Goal: Information Seeking & Learning: Learn about a topic

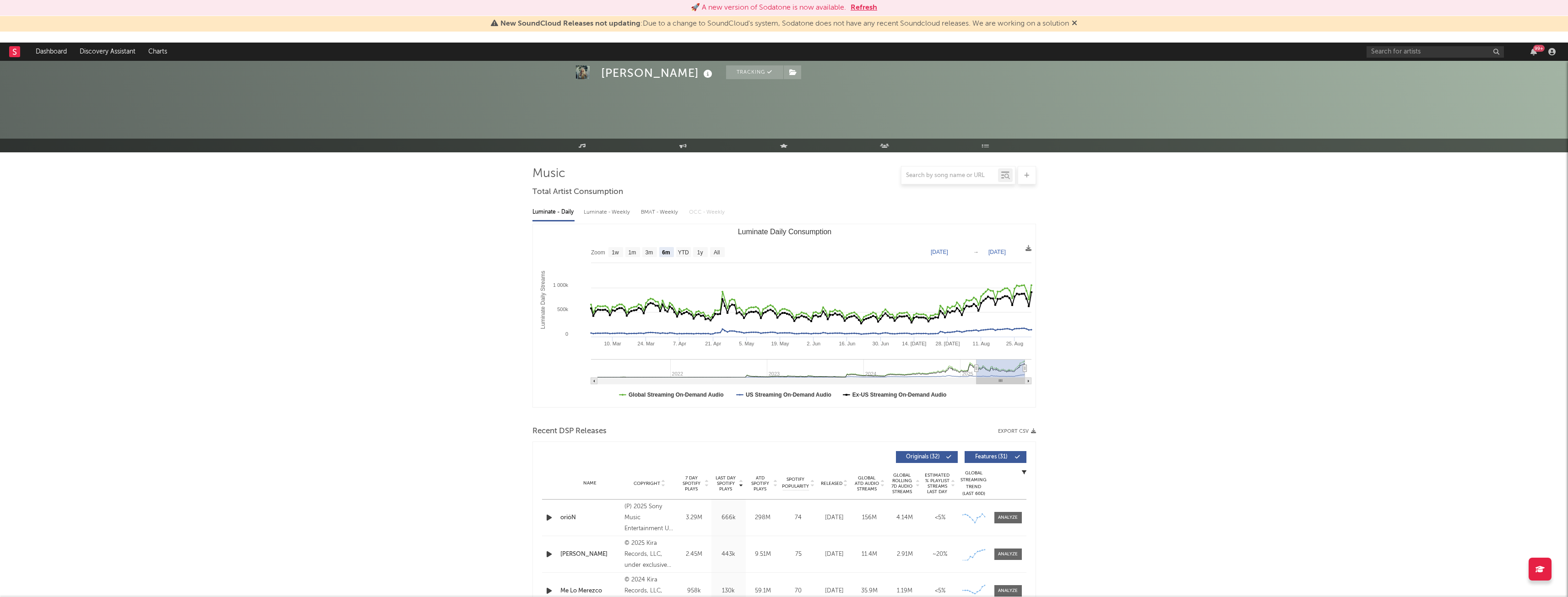
select select "6m"
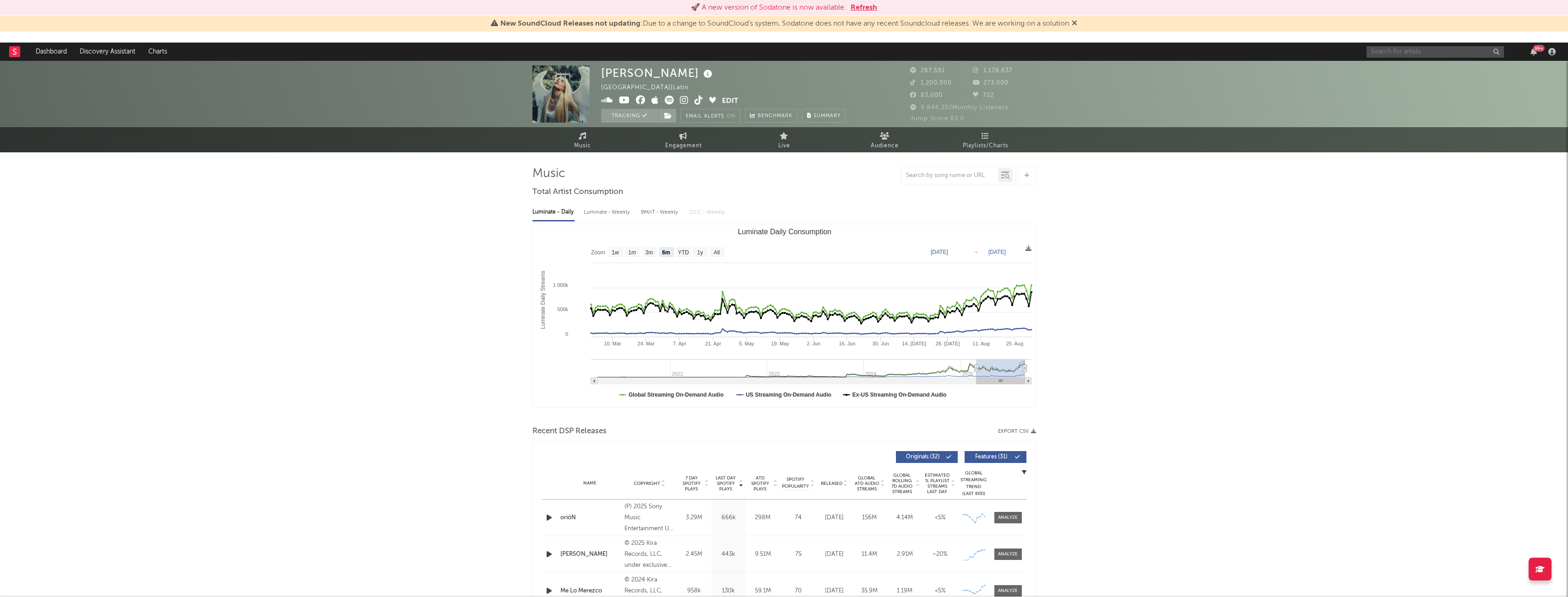
click at [1400, 54] on input "text" at bounding box center [1435, 52] width 138 height 12
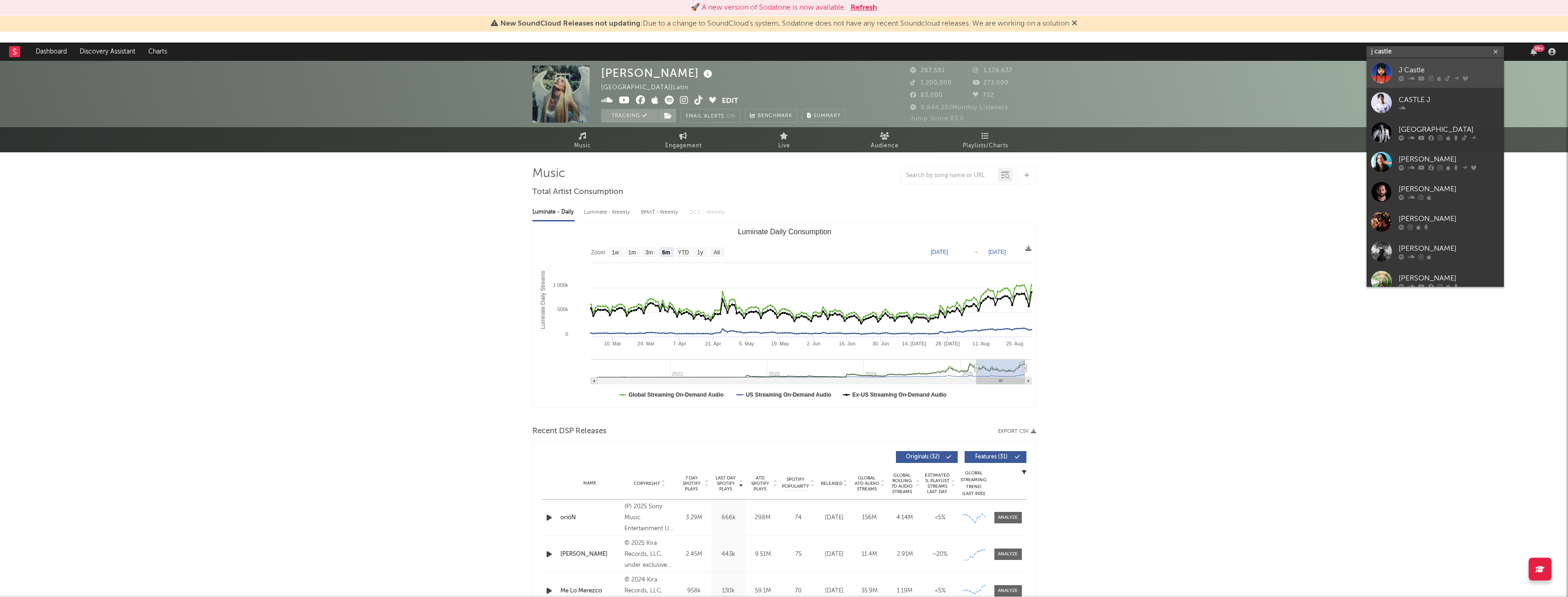
type input "j castle"
click at [1432, 67] on div "J Castle" at bounding box center [1449, 70] width 101 height 11
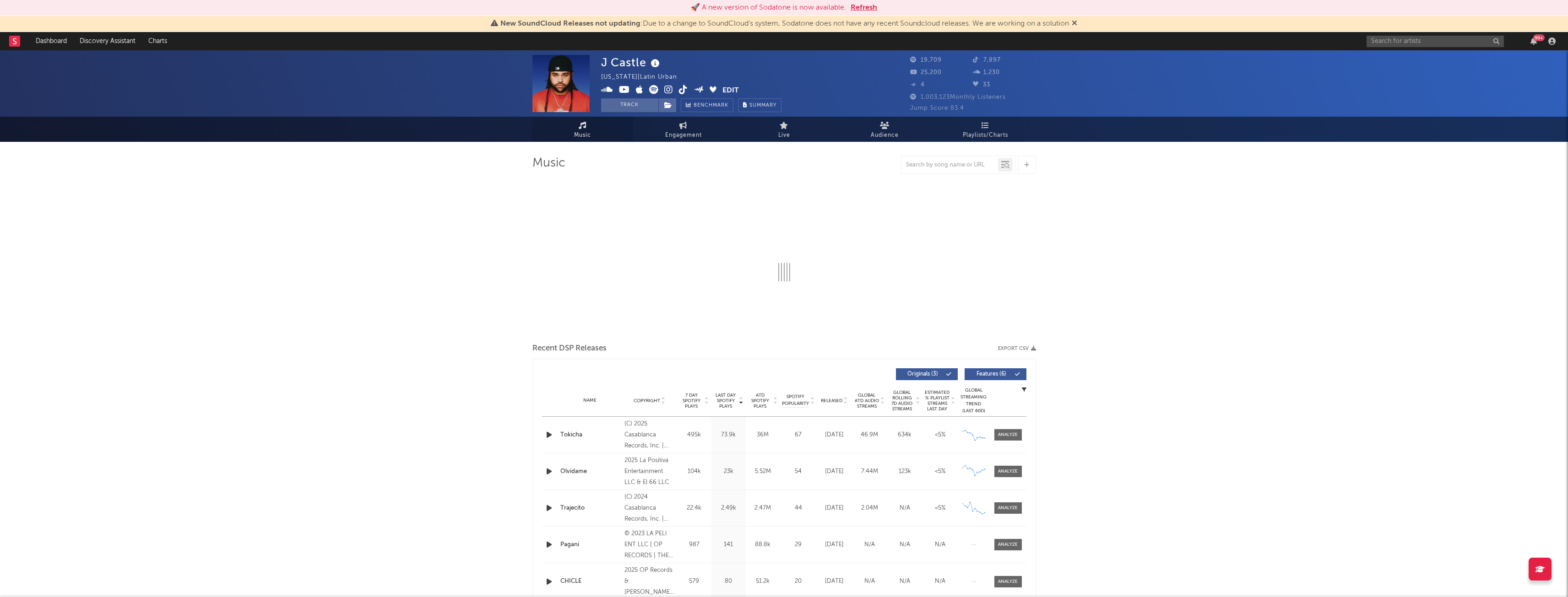
select select "6m"
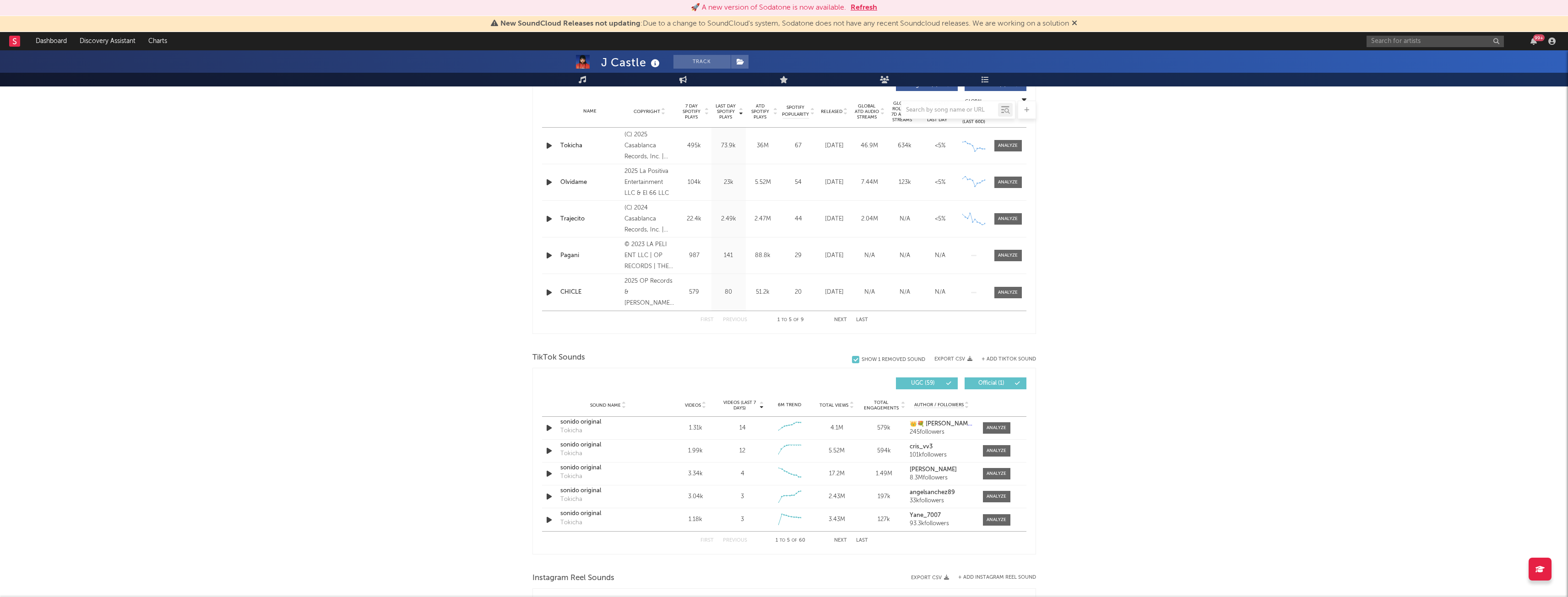
scroll to position [362, 0]
click at [655, 426] on div "sonido original" at bounding box center [608, 422] width 96 height 9
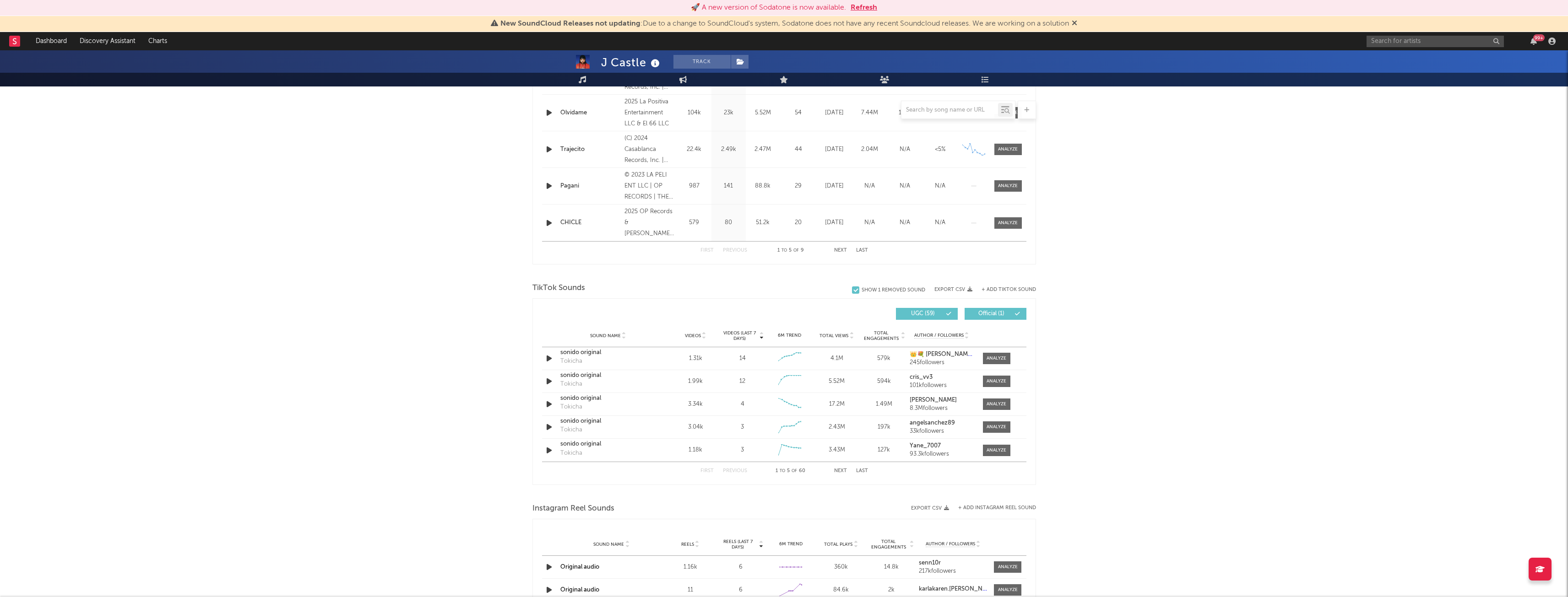
scroll to position [431, 0]
click at [701, 334] on div at bounding box center [703, 335] width 6 height 7
click at [699, 359] on div "829k" at bounding box center [696, 358] width 43 height 9
click at [568, 361] on div "Tokicha" at bounding box center [572, 361] width 22 height 9
click at [568, 359] on div "Tokicha" at bounding box center [572, 361] width 22 height 9
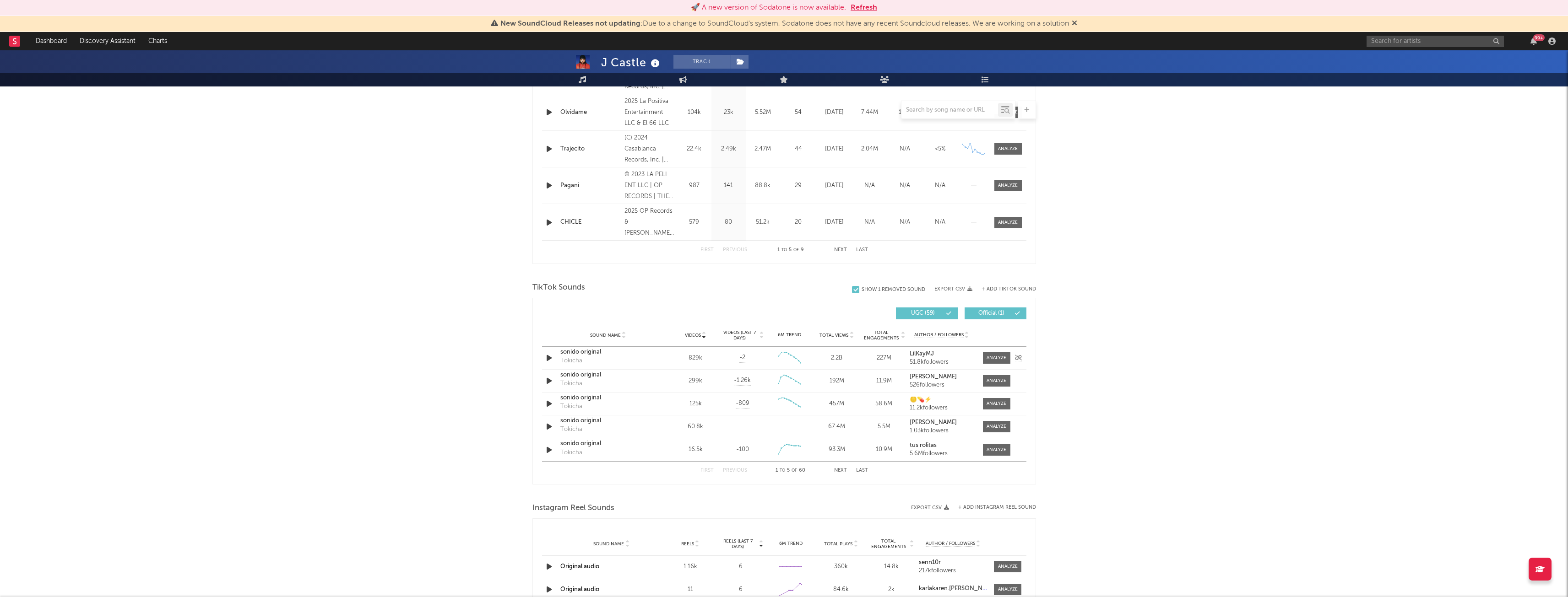
click at [572, 351] on div "sonido original" at bounding box center [608, 352] width 96 height 9
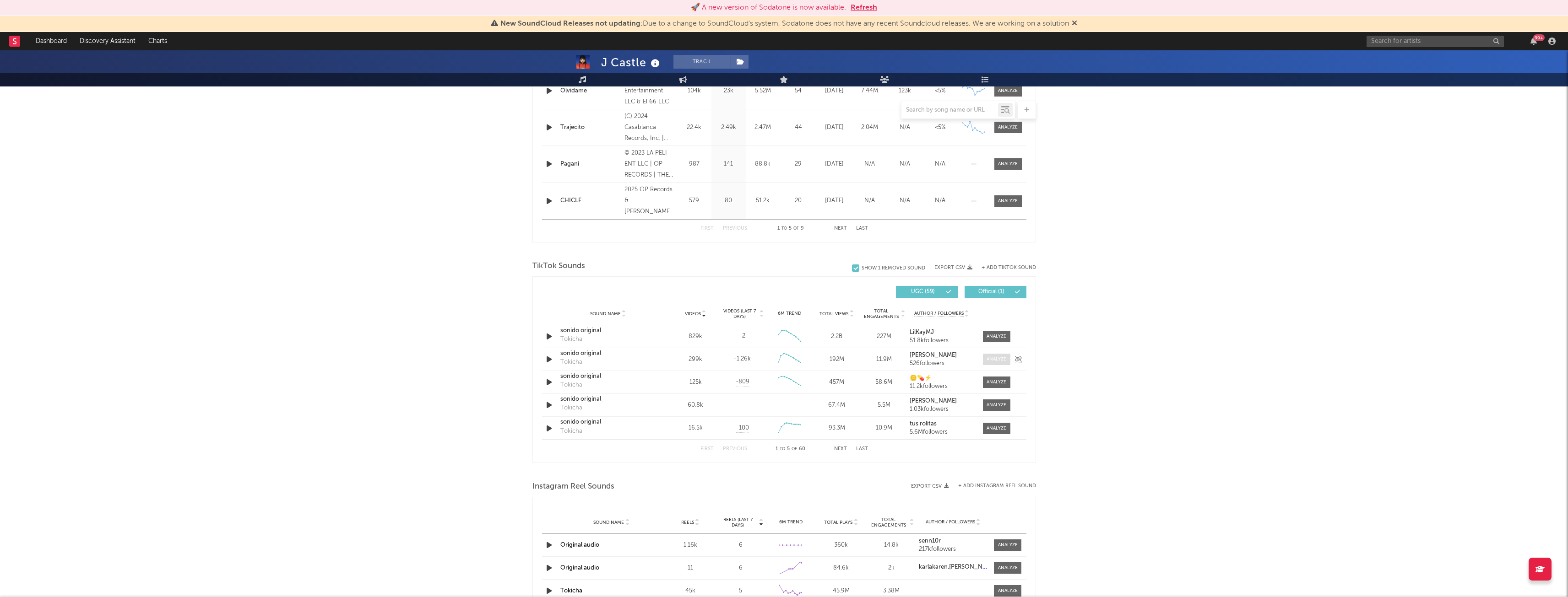
click at [992, 360] on div at bounding box center [996, 359] width 20 height 7
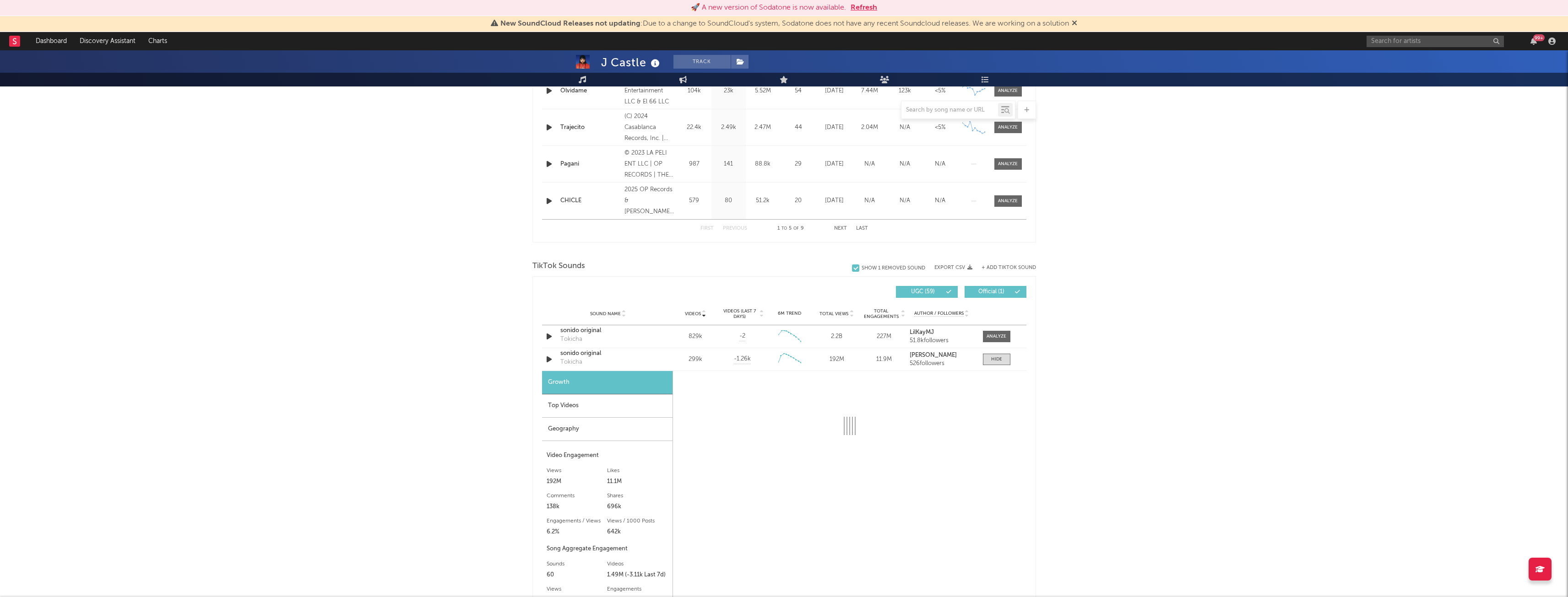
select select "6m"
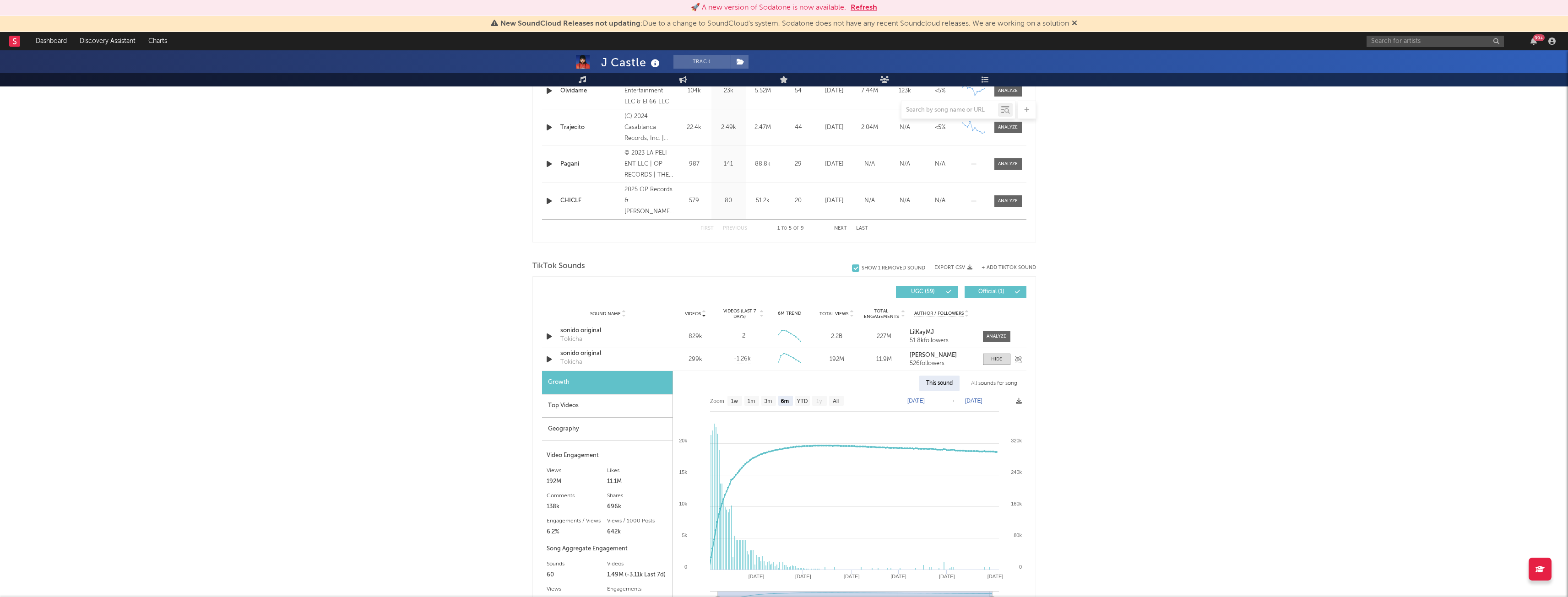
click at [570, 363] on div "Tokicha" at bounding box center [572, 362] width 22 height 9
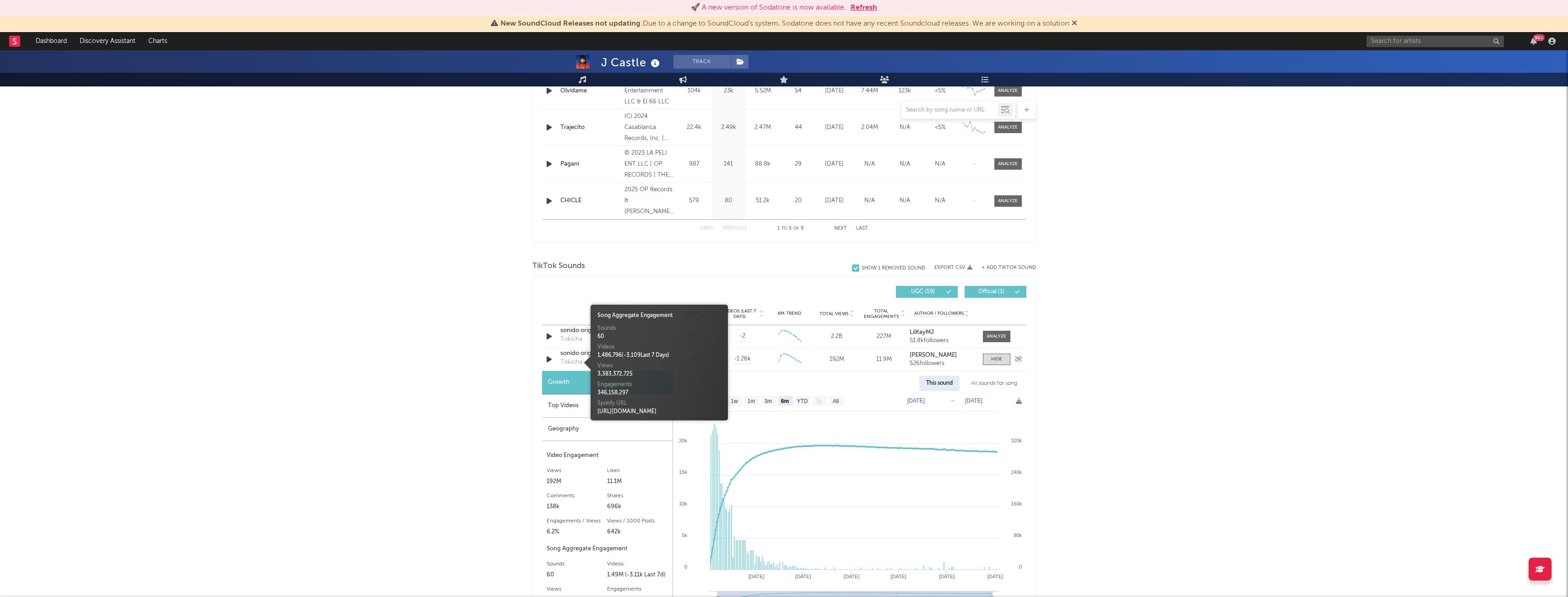
click at [567, 353] on div "sonido original" at bounding box center [608, 353] width 96 height 9
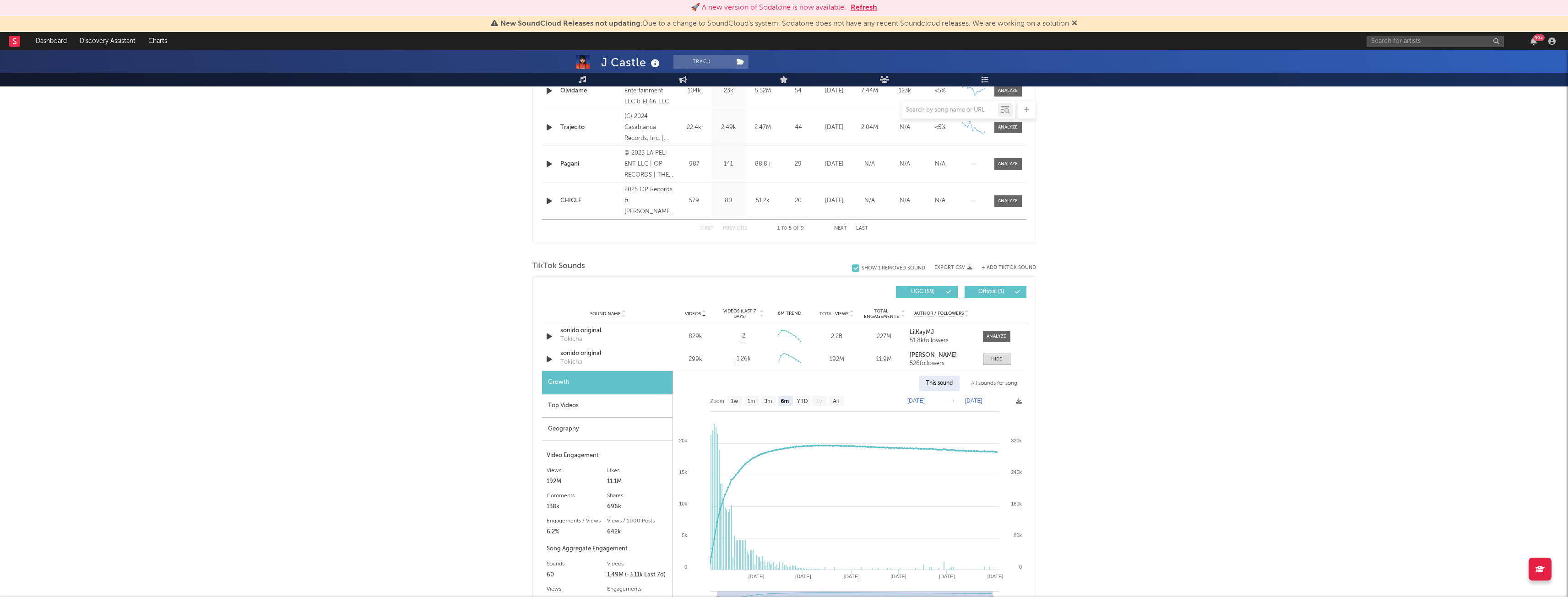
scroll to position [460, 0]
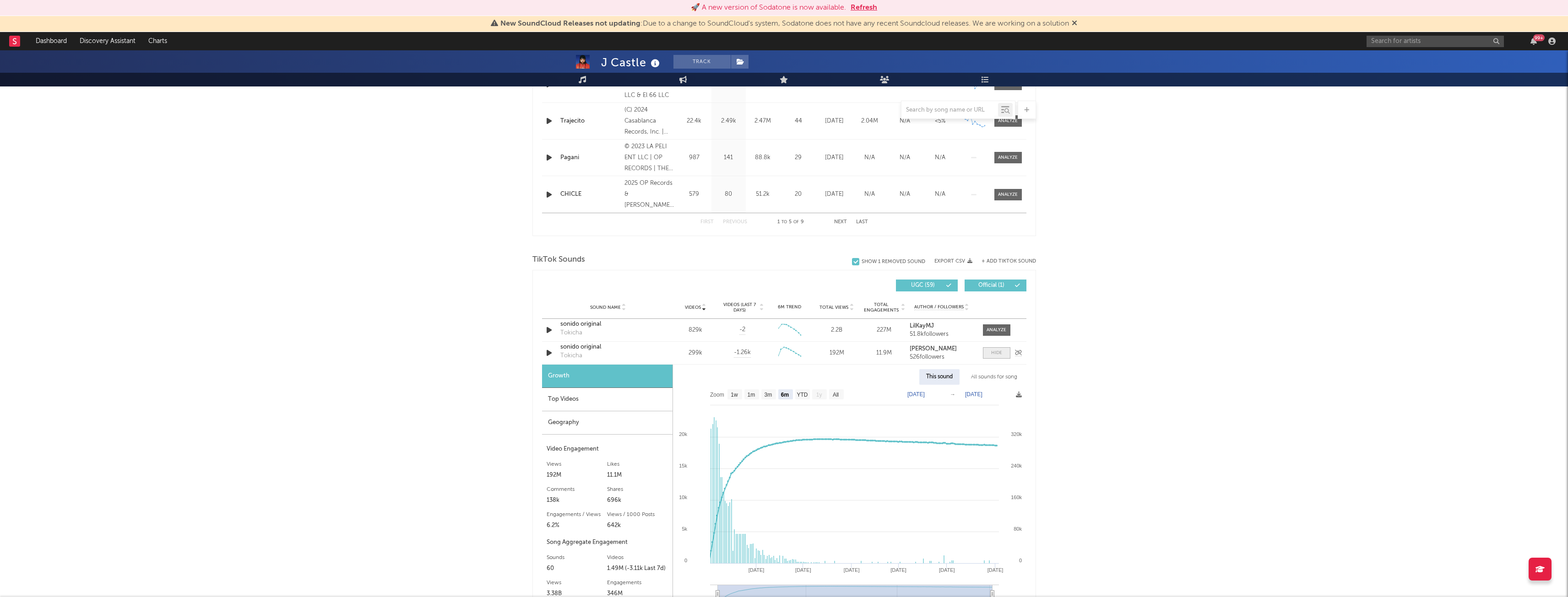
click at [998, 354] on div at bounding box center [996, 353] width 11 height 7
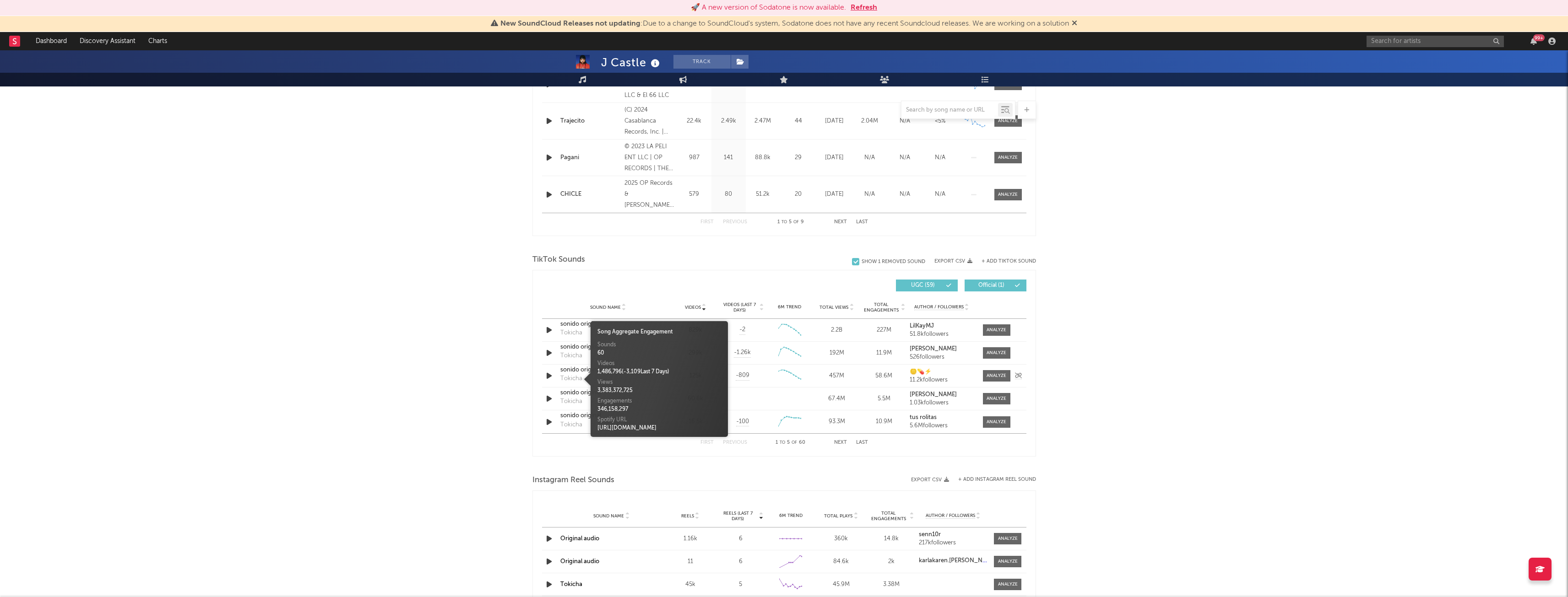
click at [566, 380] on div "Tokicha" at bounding box center [572, 379] width 22 height 9
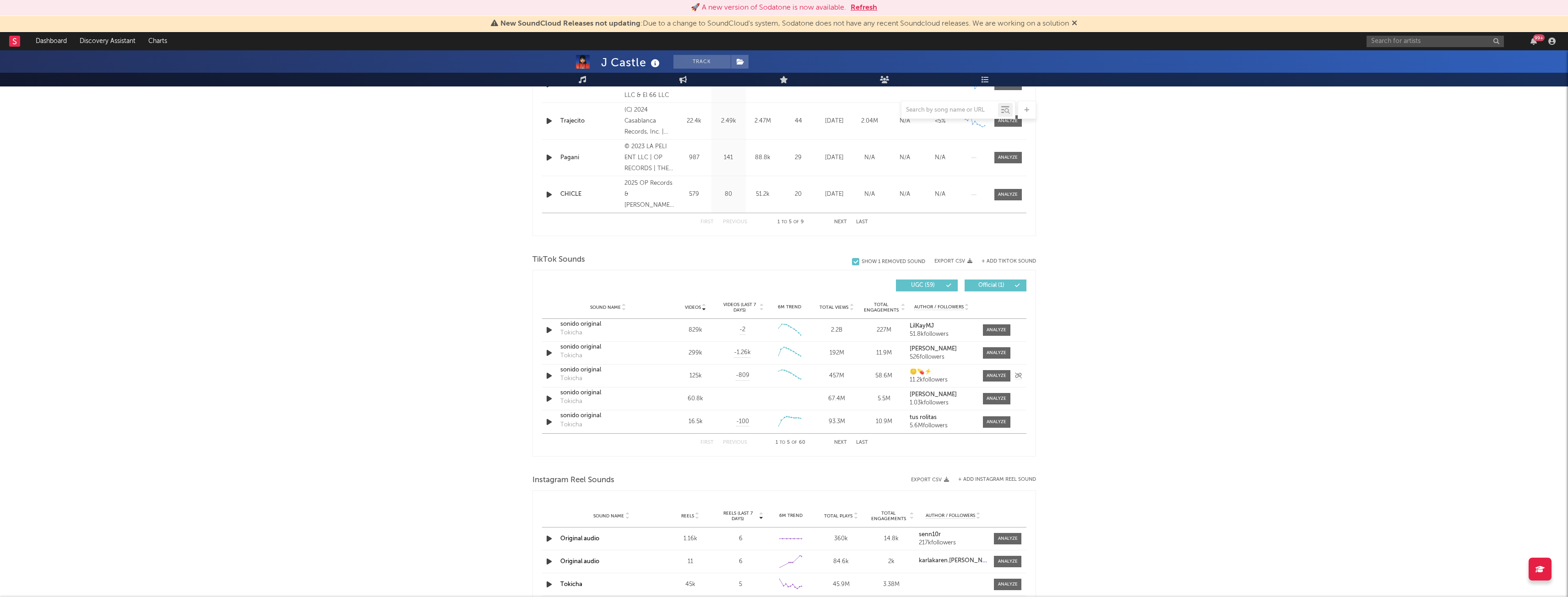
click at [566, 380] on div "Tokicha" at bounding box center [572, 379] width 22 height 9
click at [586, 367] on div "sonido original" at bounding box center [608, 370] width 96 height 9
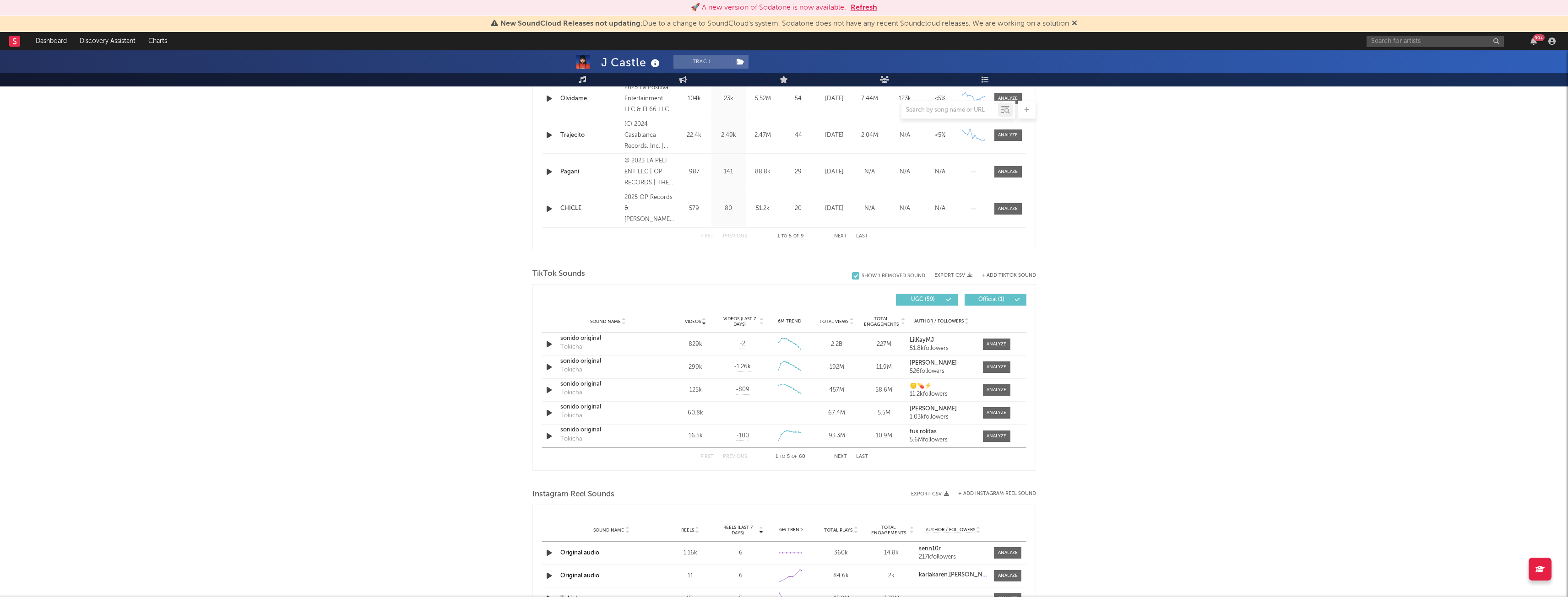
scroll to position [445, 0]
click at [991, 345] on div at bounding box center [996, 343] width 20 height 7
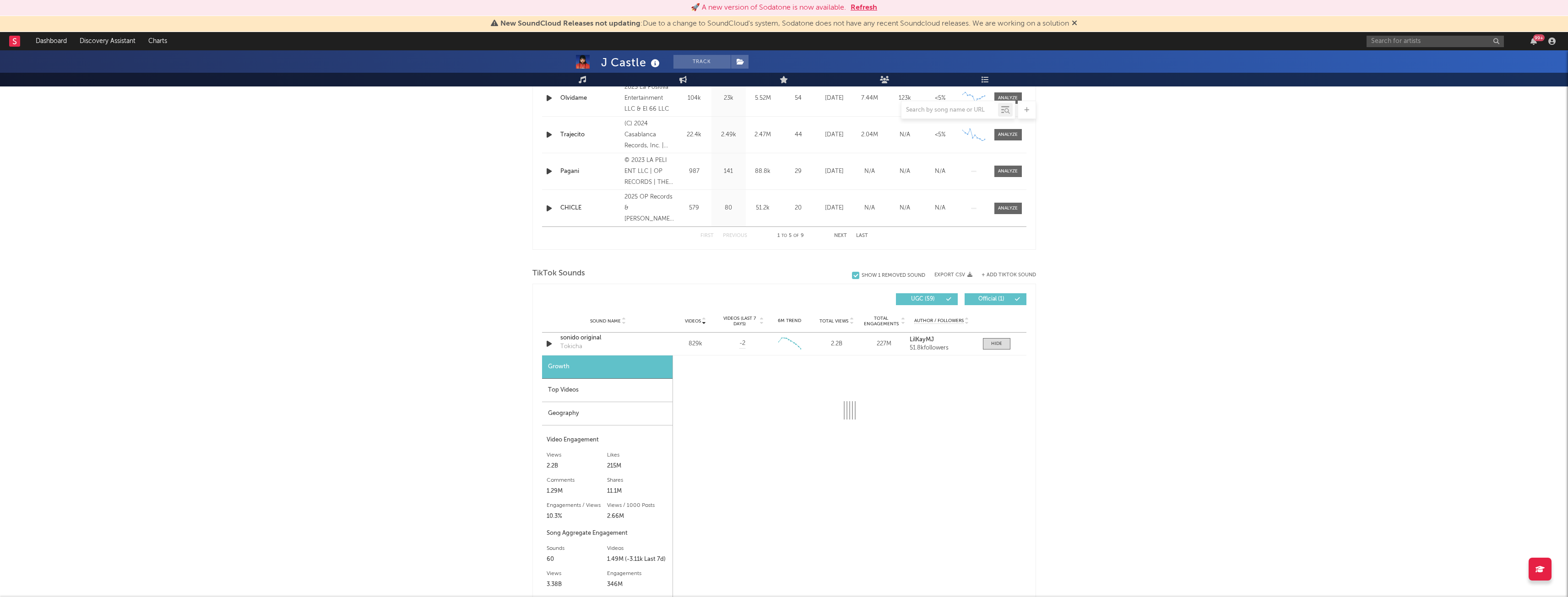
click at [595, 400] on div "Top Videos" at bounding box center [607, 390] width 130 height 23
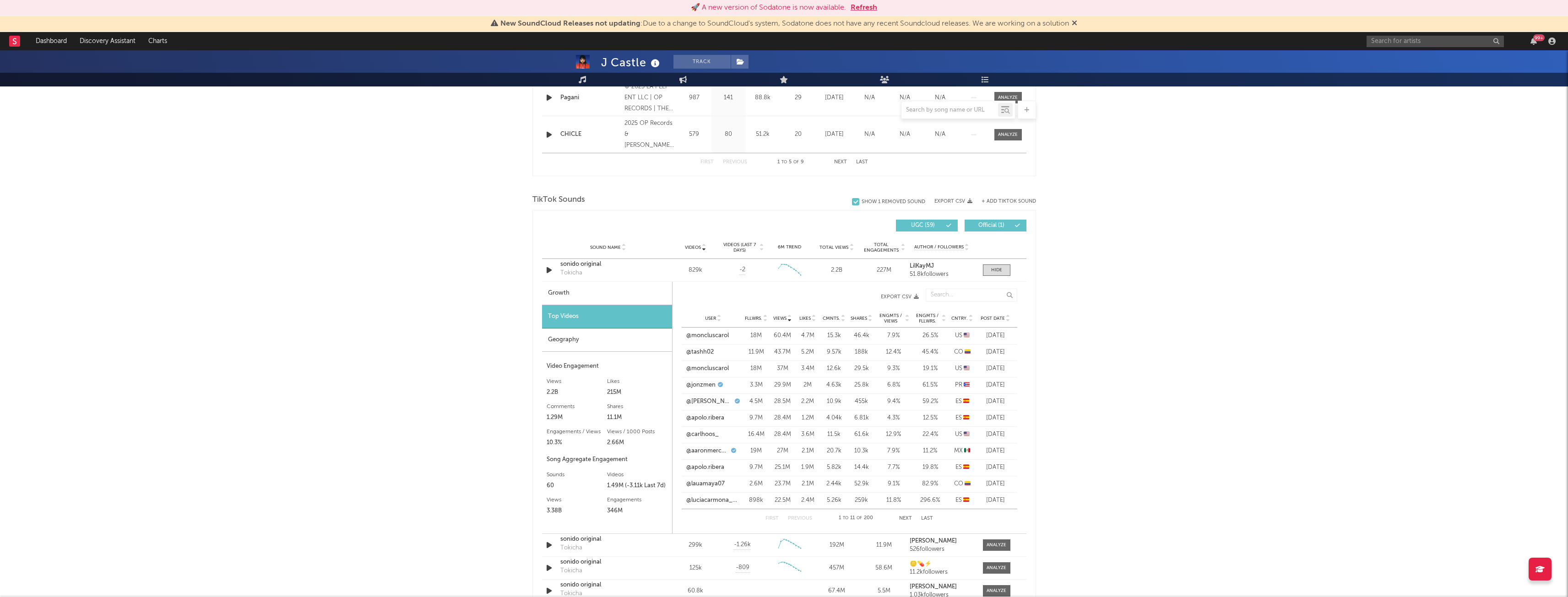
scroll to position [520, 0]
click at [586, 338] on div "Geography" at bounding box center [607, 340] width 130 height 23
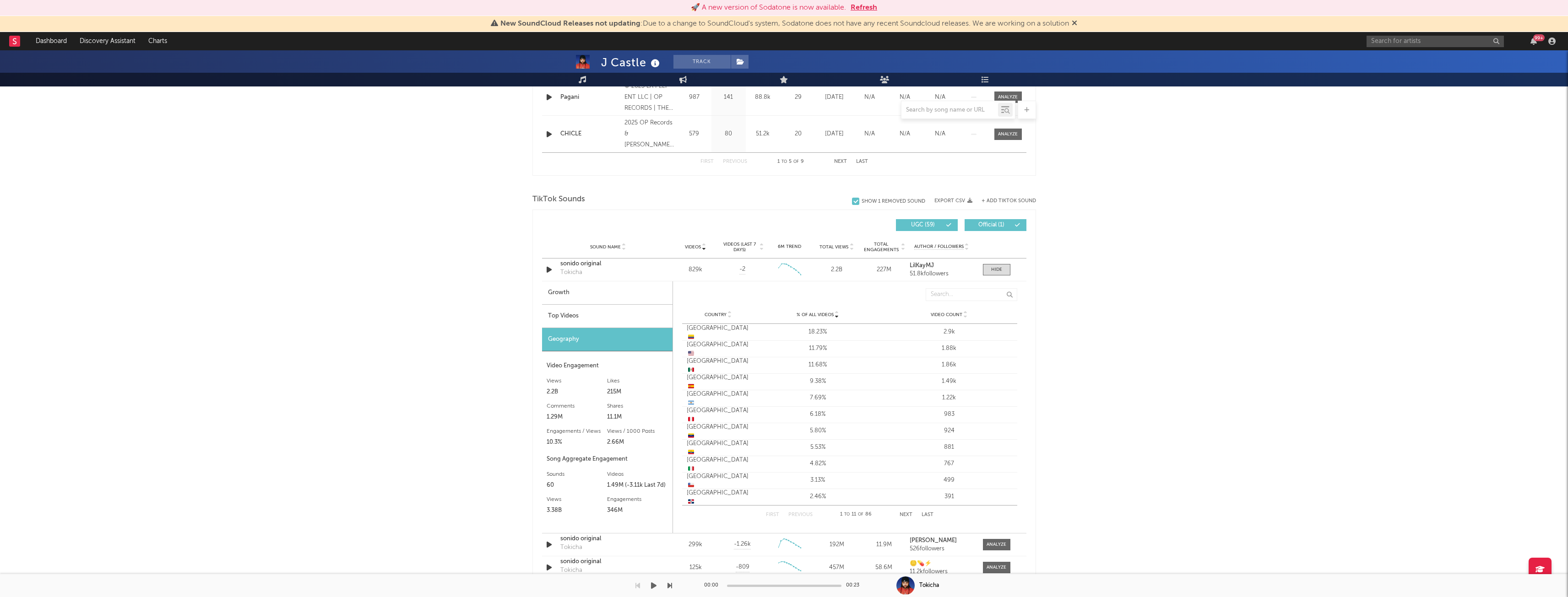
click at [371, 552] on div "🚀 A new version of Sodatone is now available. Refresh New SoundCloud Releases n…" at bounding box center [784, 348] width 1568 height 1635
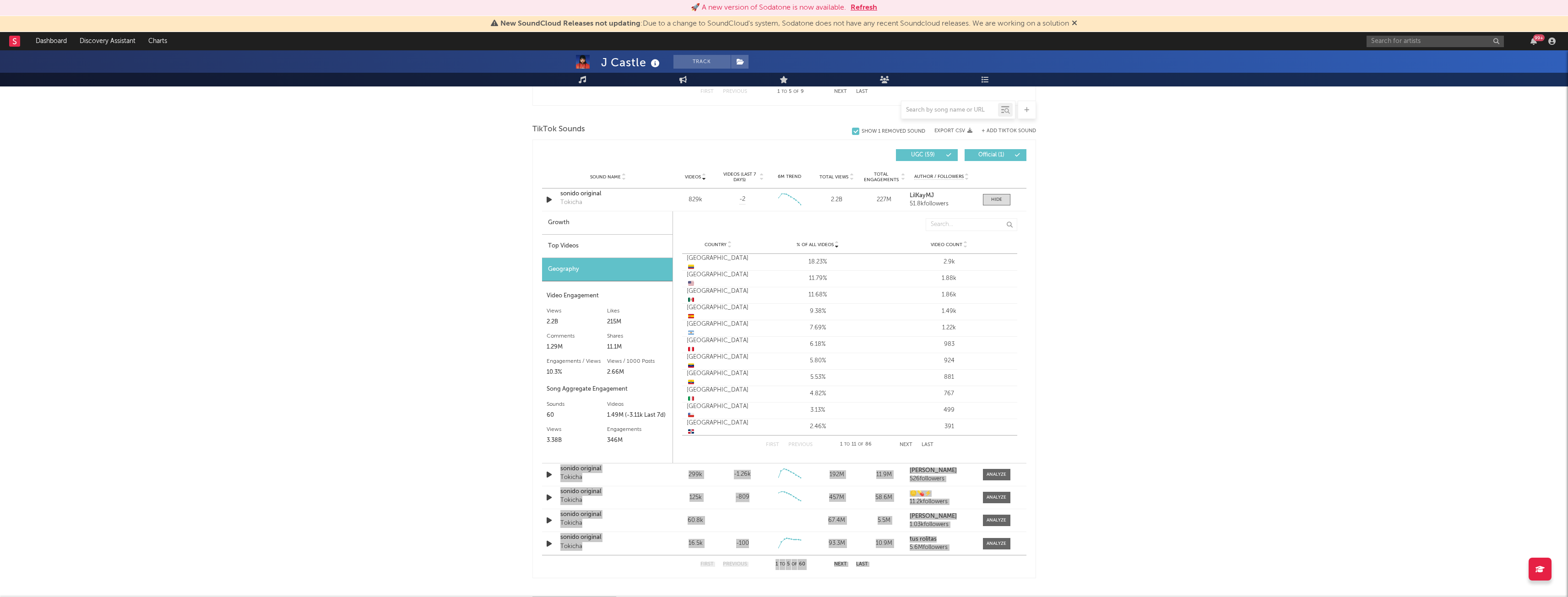
scroll to position [590, 0]
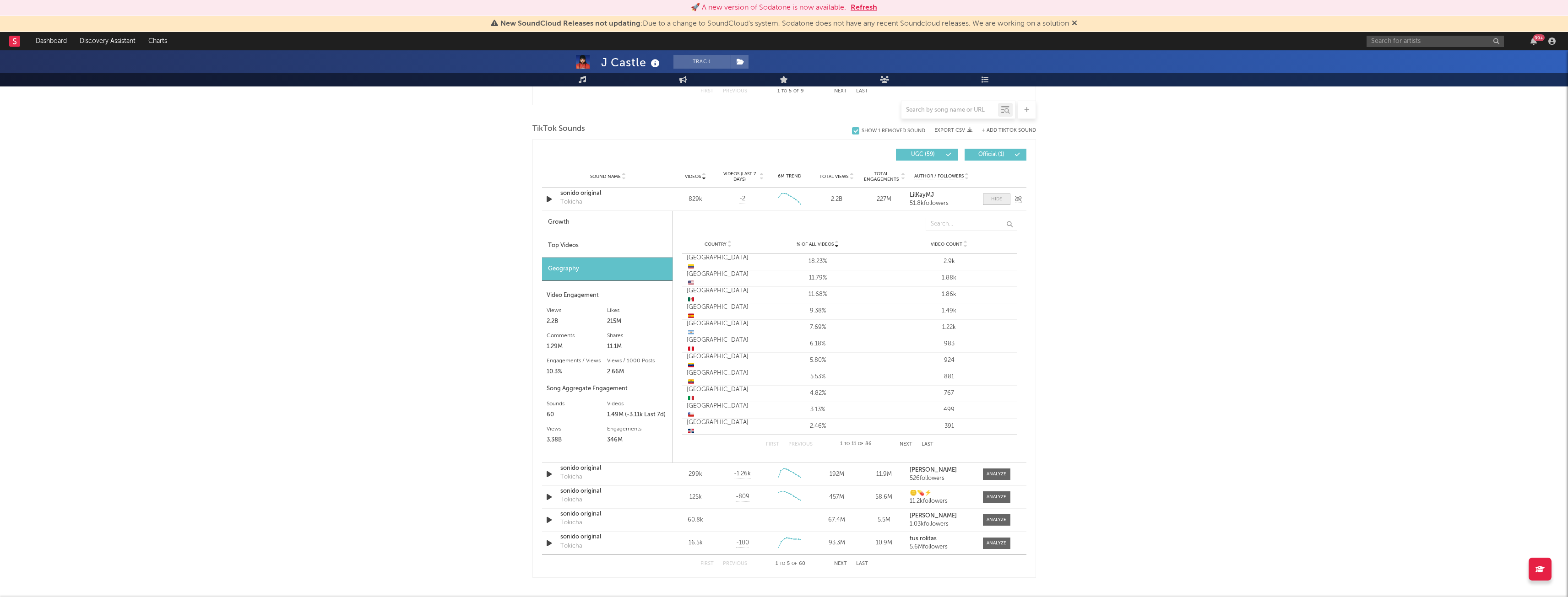
click at [997, 196] on span at bounding box center [996, 199] width 28 height 12
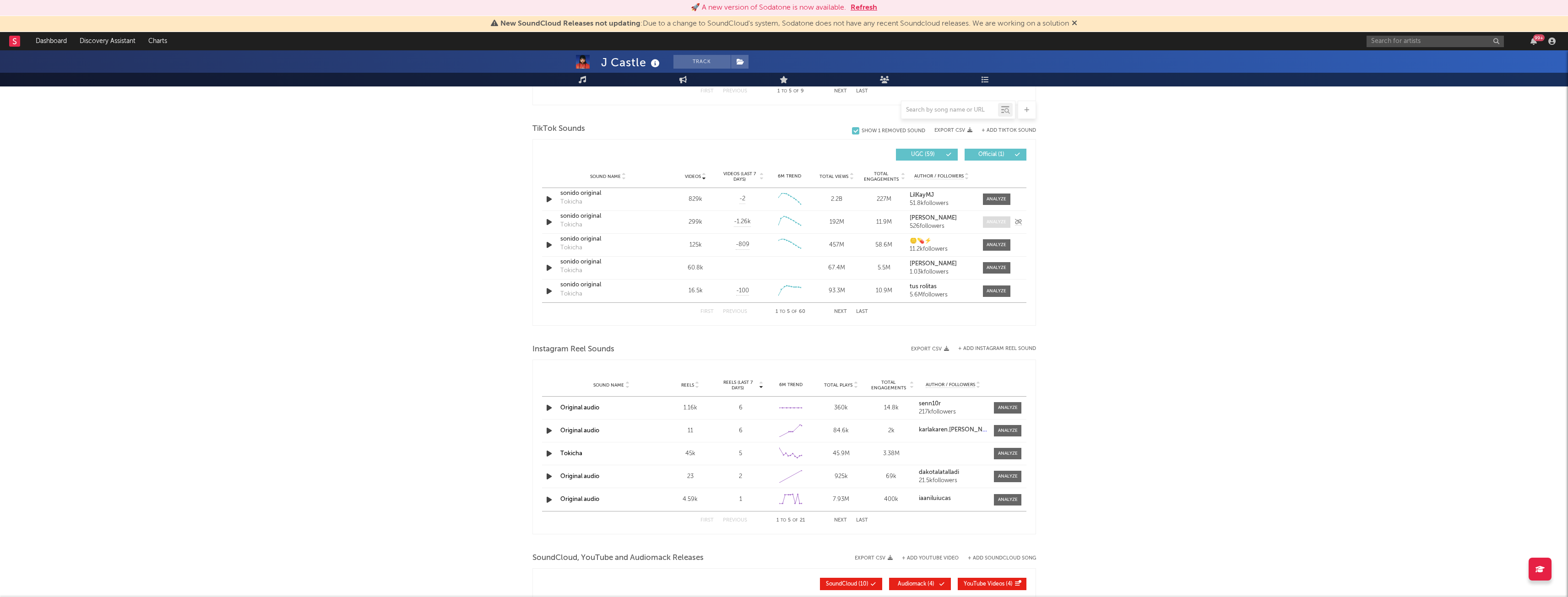
click at [993, 221] on div at bounding box center [996, 222] width 20 height 7
select select "6m"
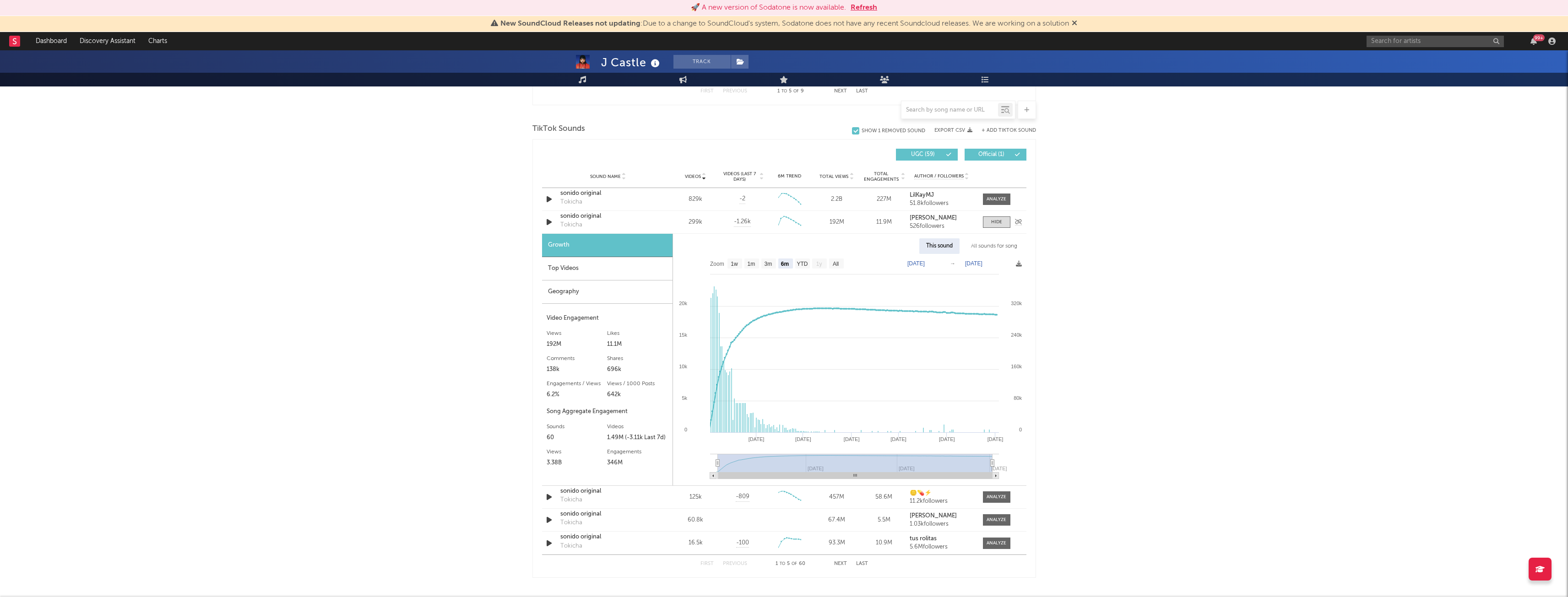
click at [586, 218] on div "sonido original" at bounding box center [608, 216] width 96 height 9
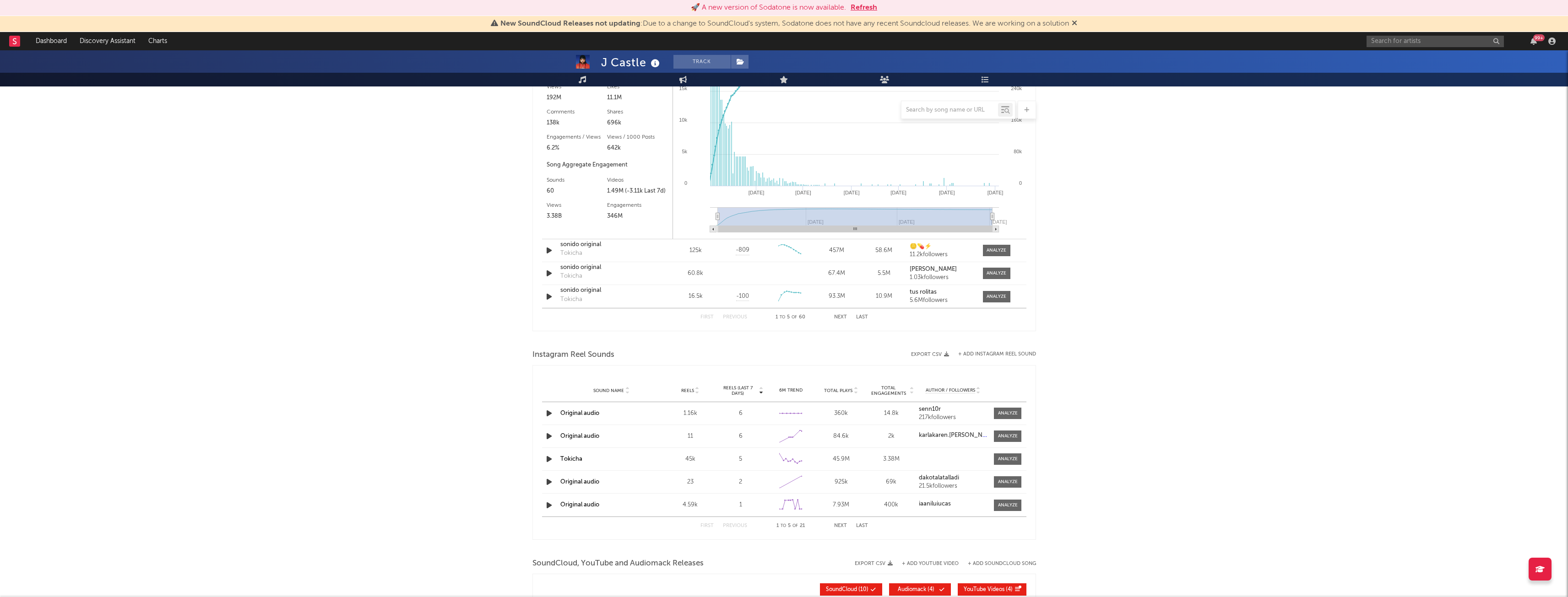
scroll to position [659, 0]
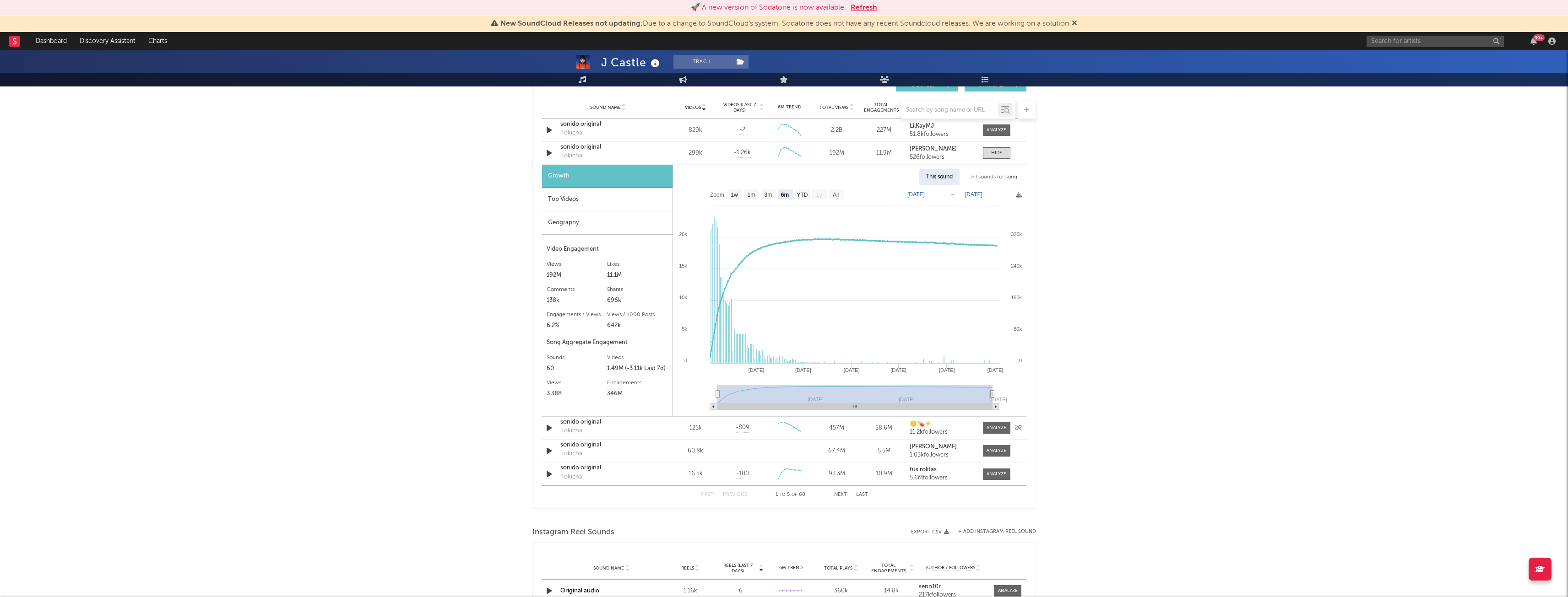
click at [586, 423] on div "sonido original" at bounding box center [608, 422] width 96 height 9
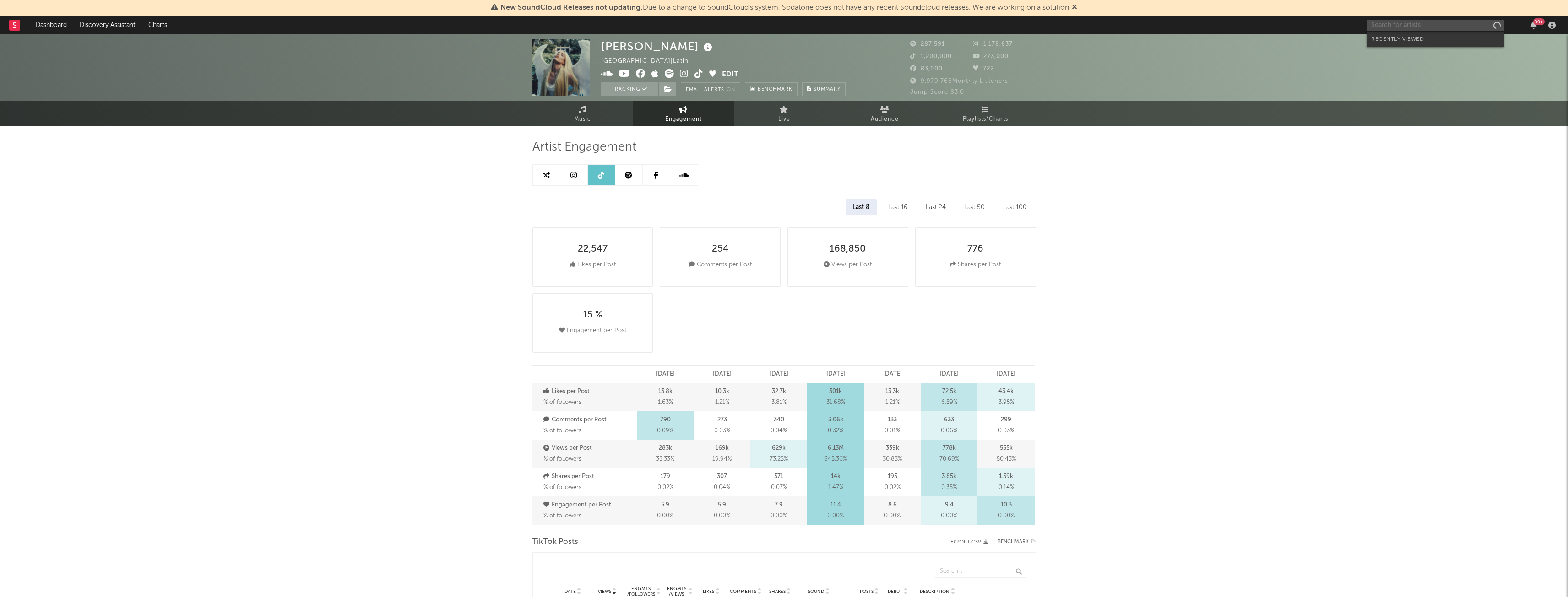
click at [1421, 24] on input "text" at bounding box center [1435, 25] width 138 height 12
select select "6m"
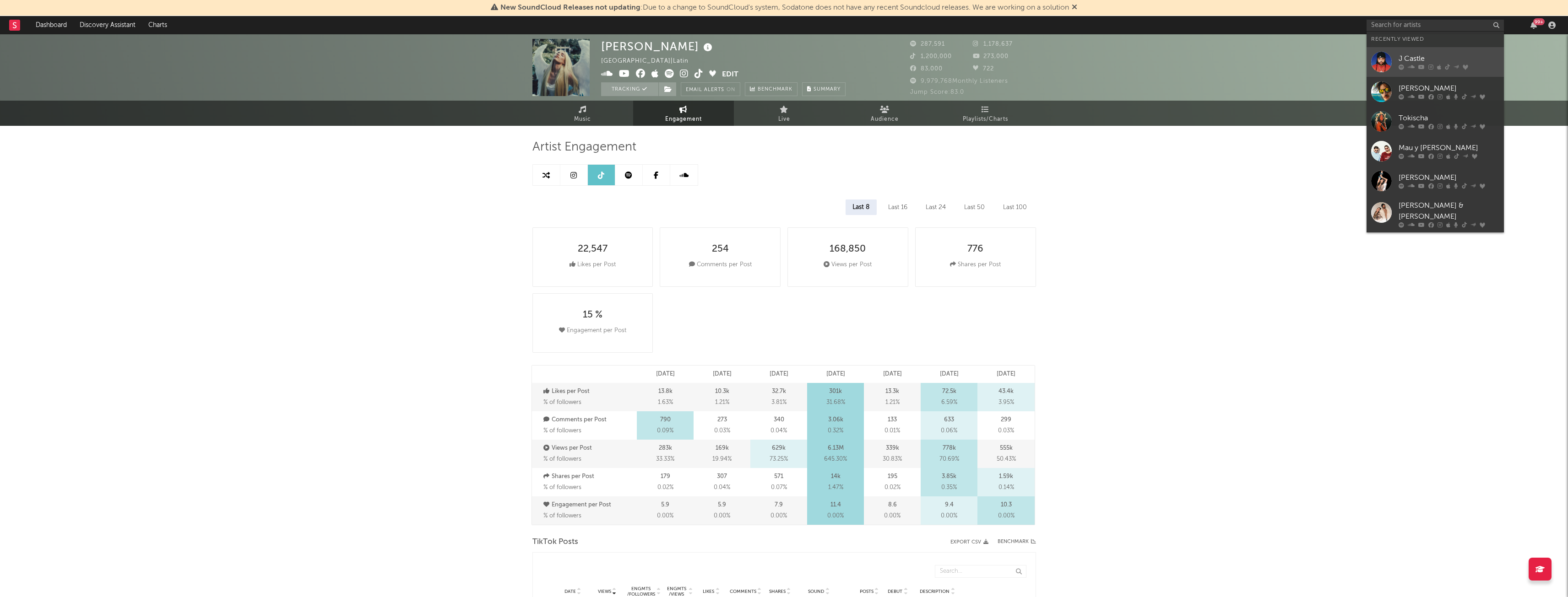
click at [1412, 58] on div "J Castle" at bounding box center [1449, 59] width 101 height 11
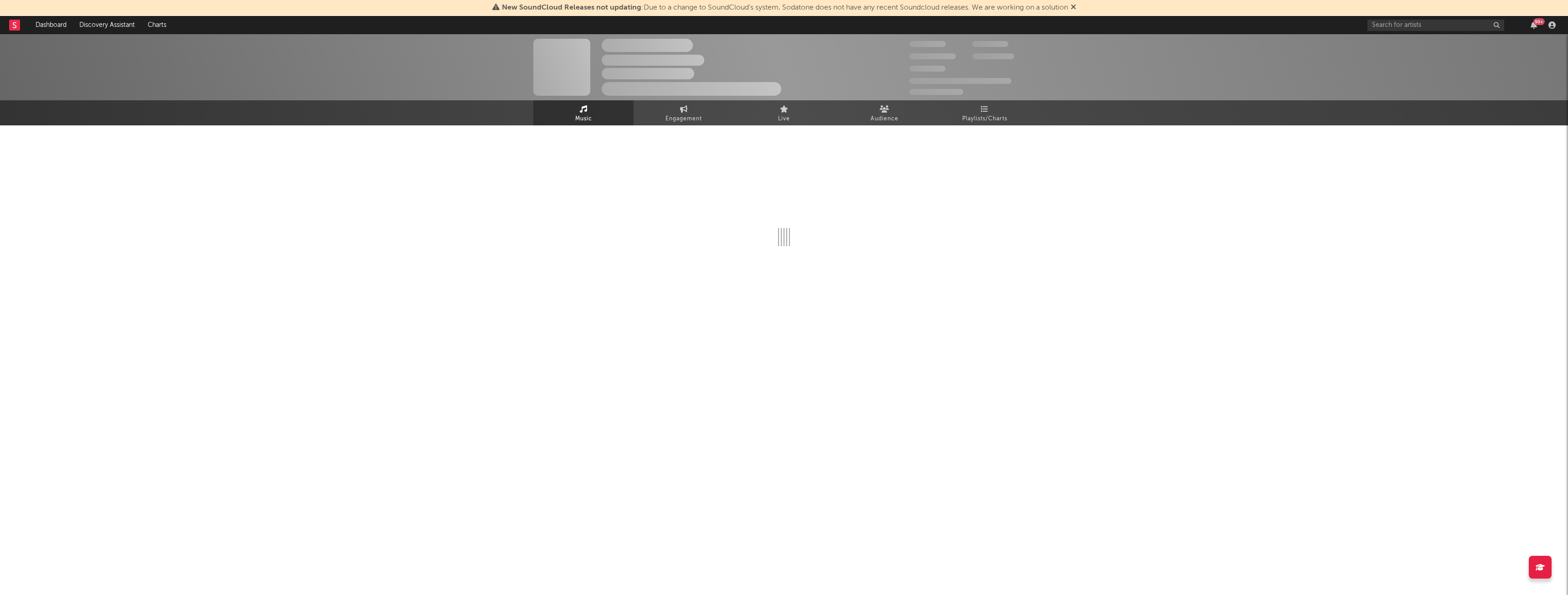
select select "6m"
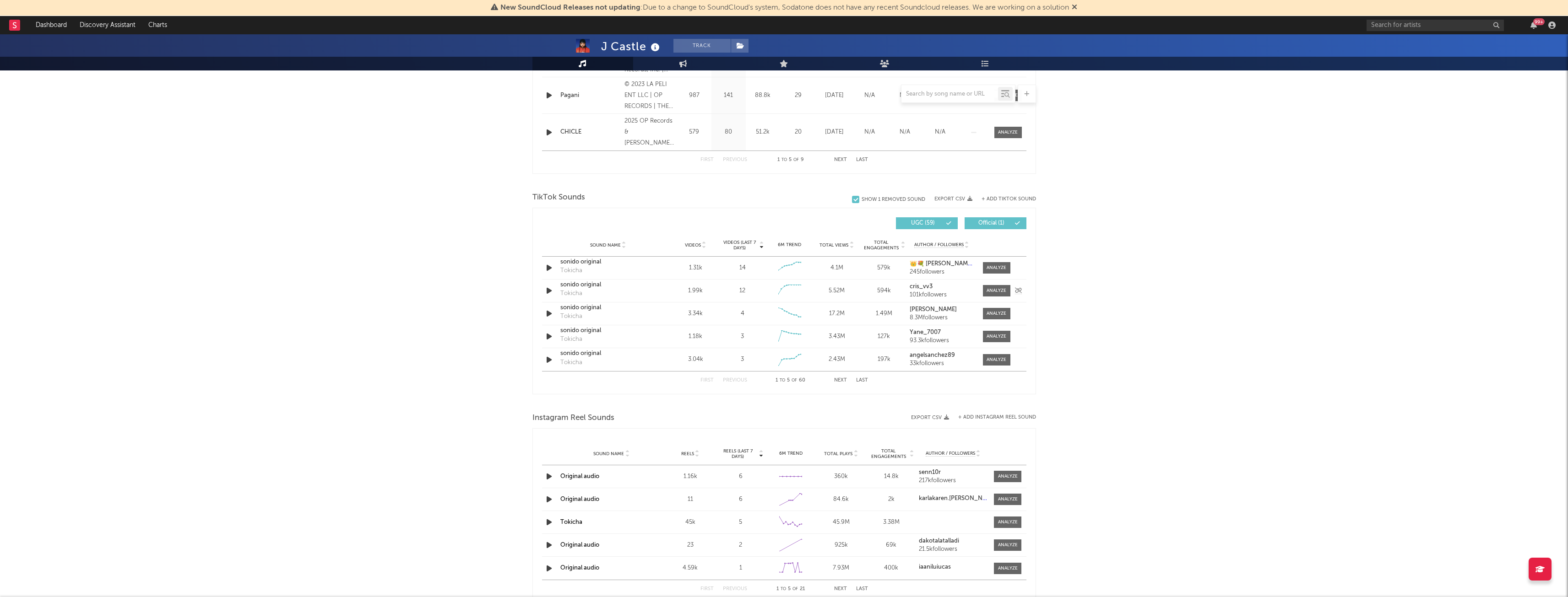
scroll to position [506, 0]
click at [1003, 290] on div at bounding box center [996, 290] width 20 height 7
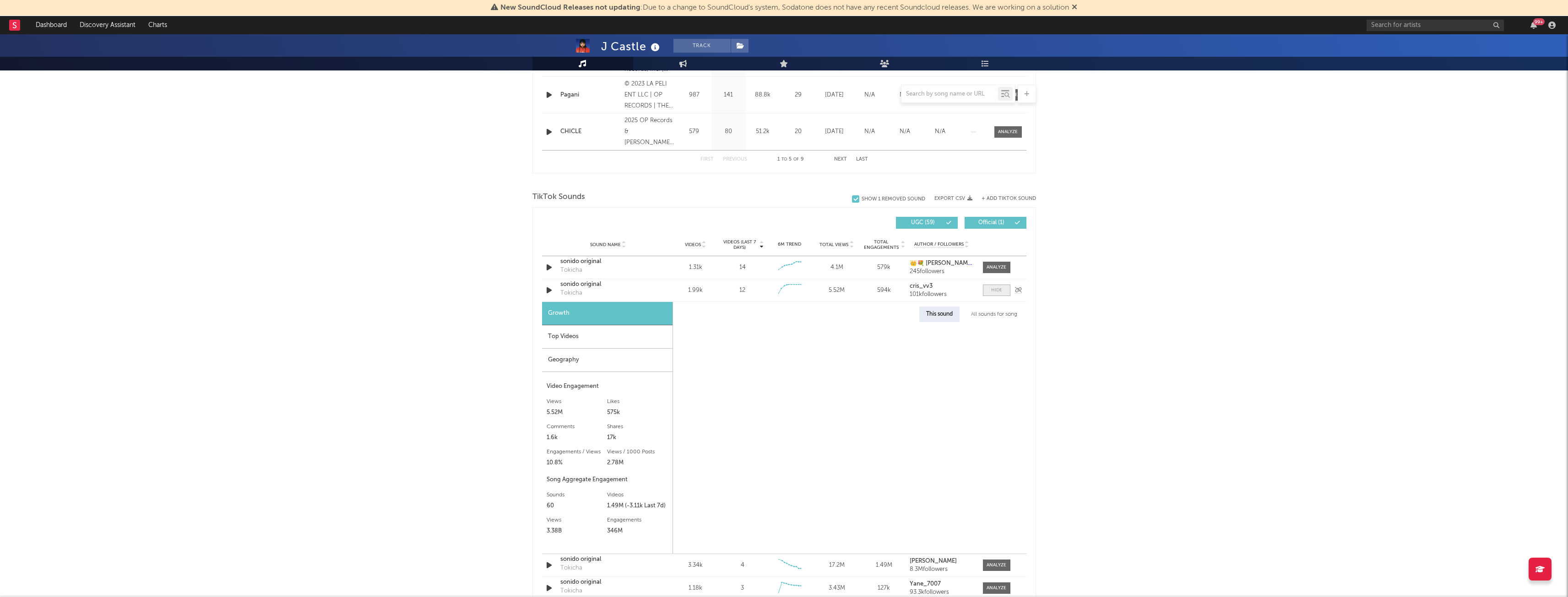
select select "1w"
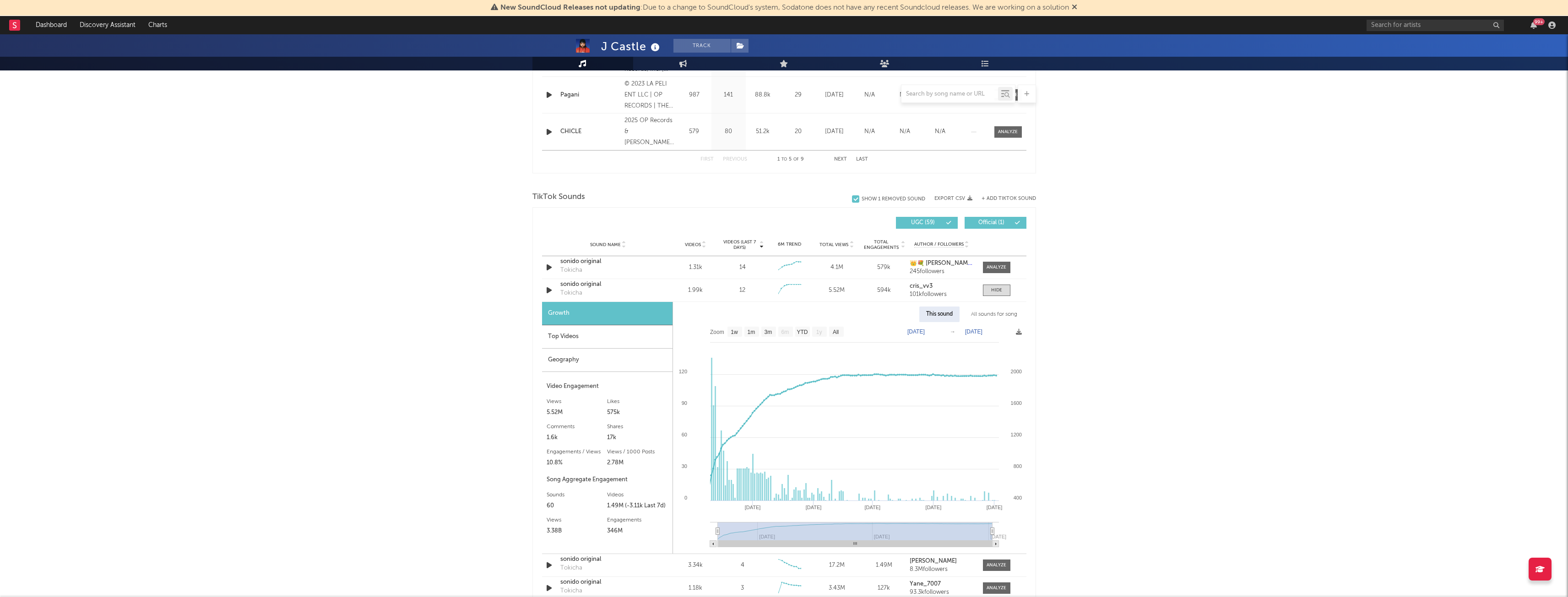
click at [608, 334] on div "Top Videos" at bounding box center [607, 337] width 130 height 23
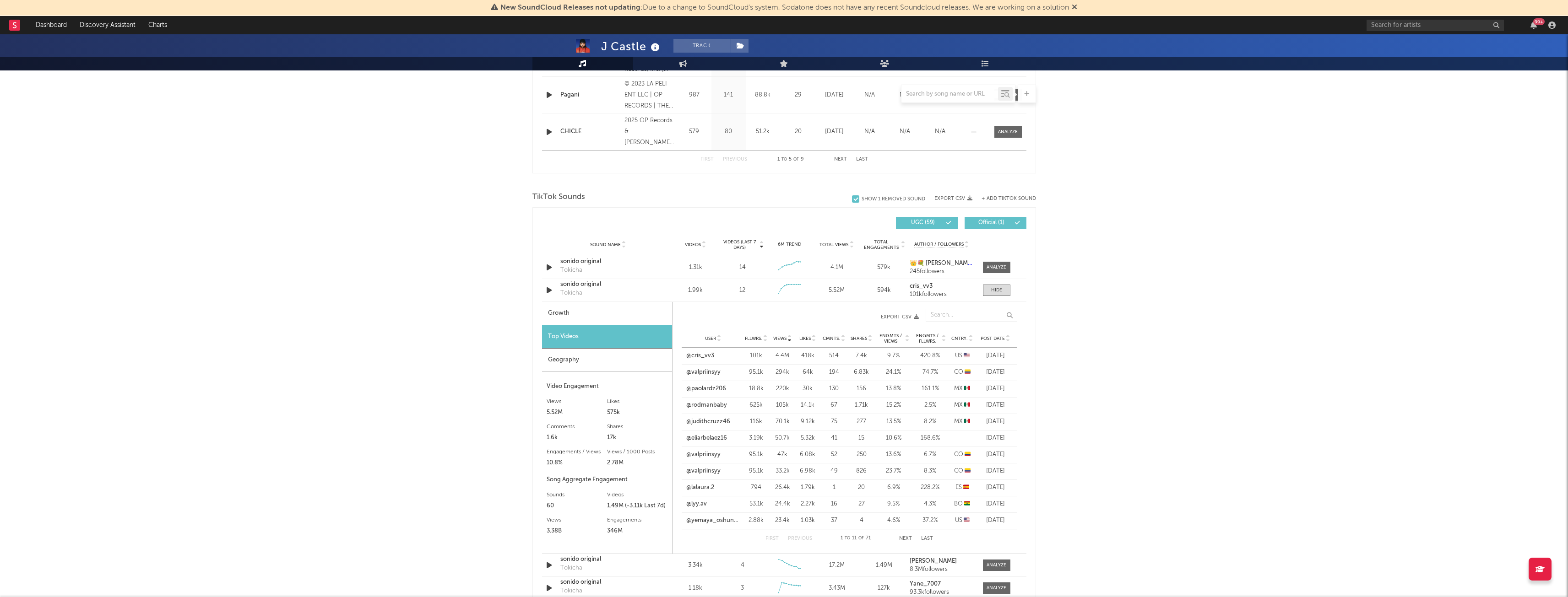
scroll to position [617, 0]
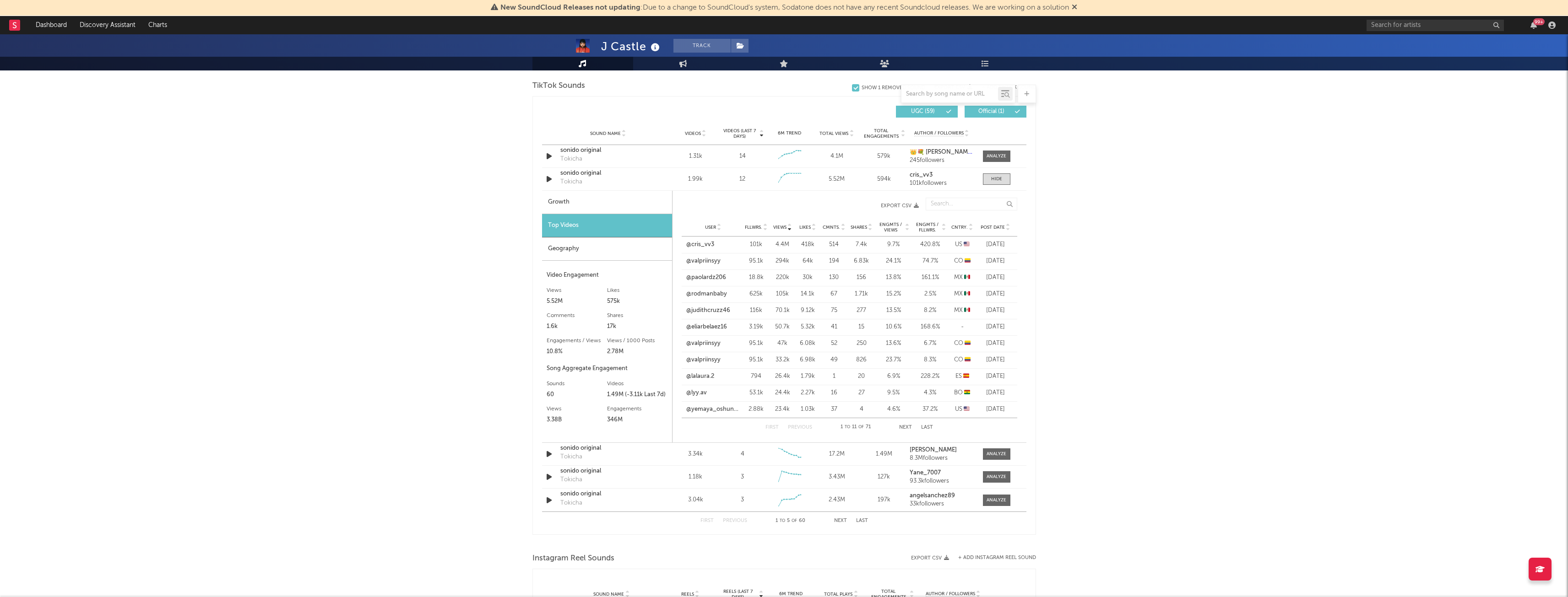
click at [593, 252] on div "Geography" at bounding box center [607, 249] width 130 height 23
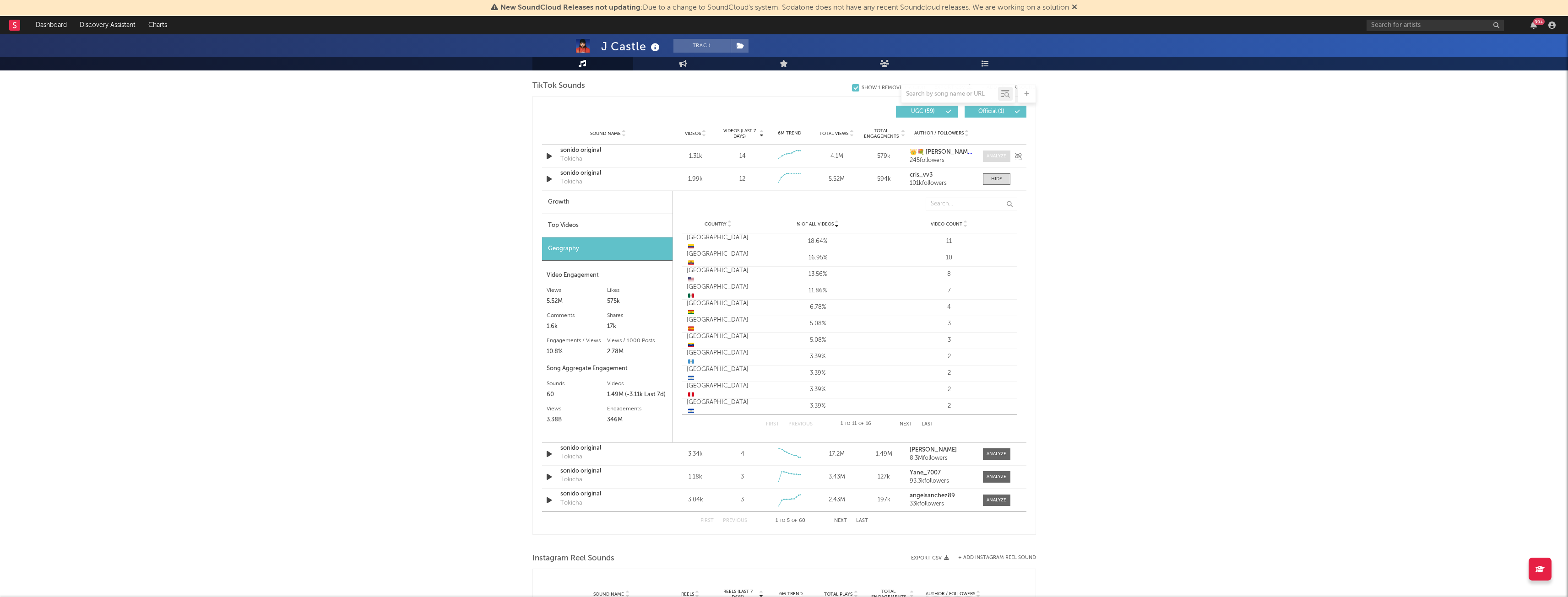
click at [990, 154] on div at bounding box center [996, 156] width 20 height 7
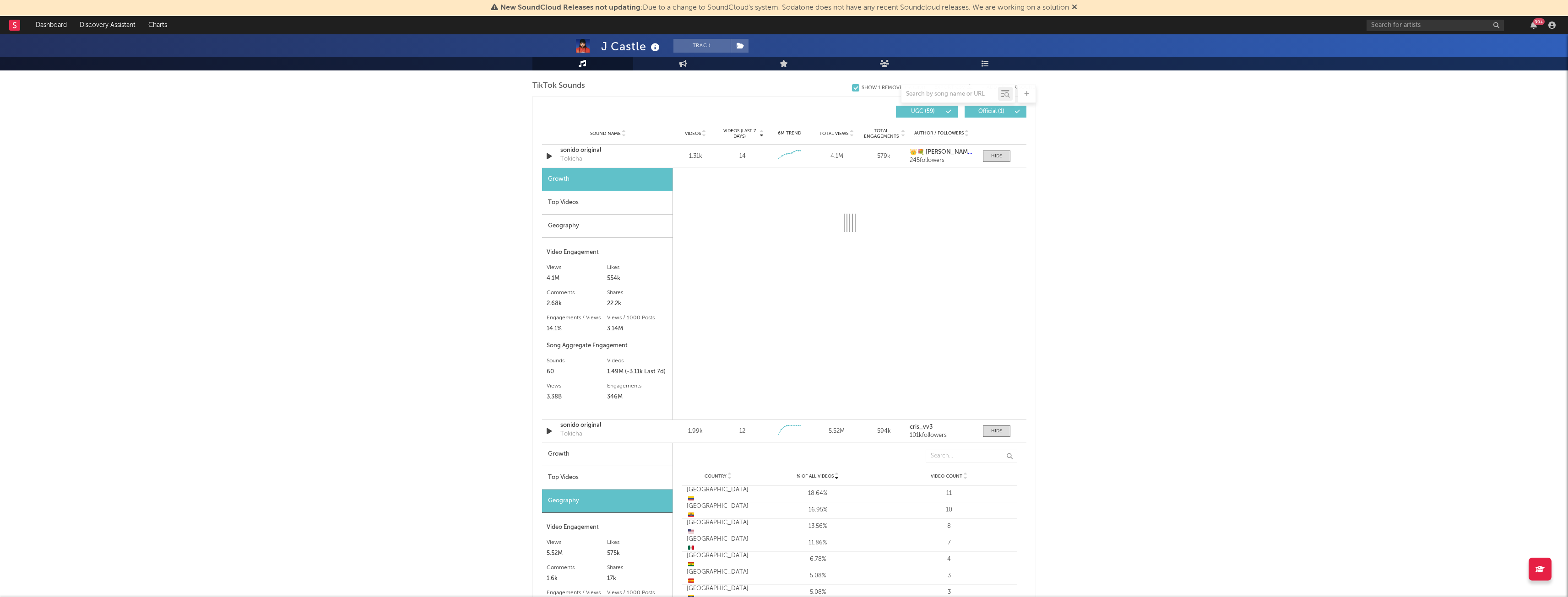
click at [595, 201] on div "Top Videos" at bounding box center [607, 203] width 130 height 23
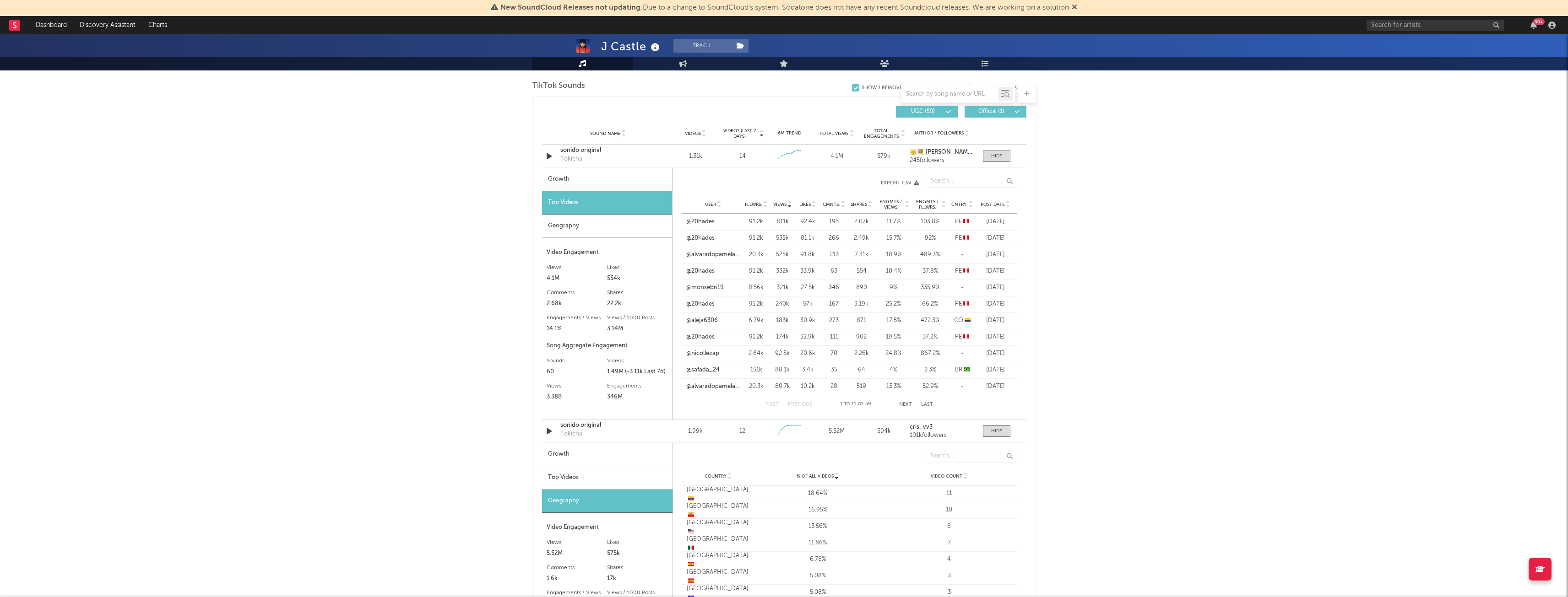
click at [598, 229] on div "Geography" at bounding box center [607, 226] width 130 height 23
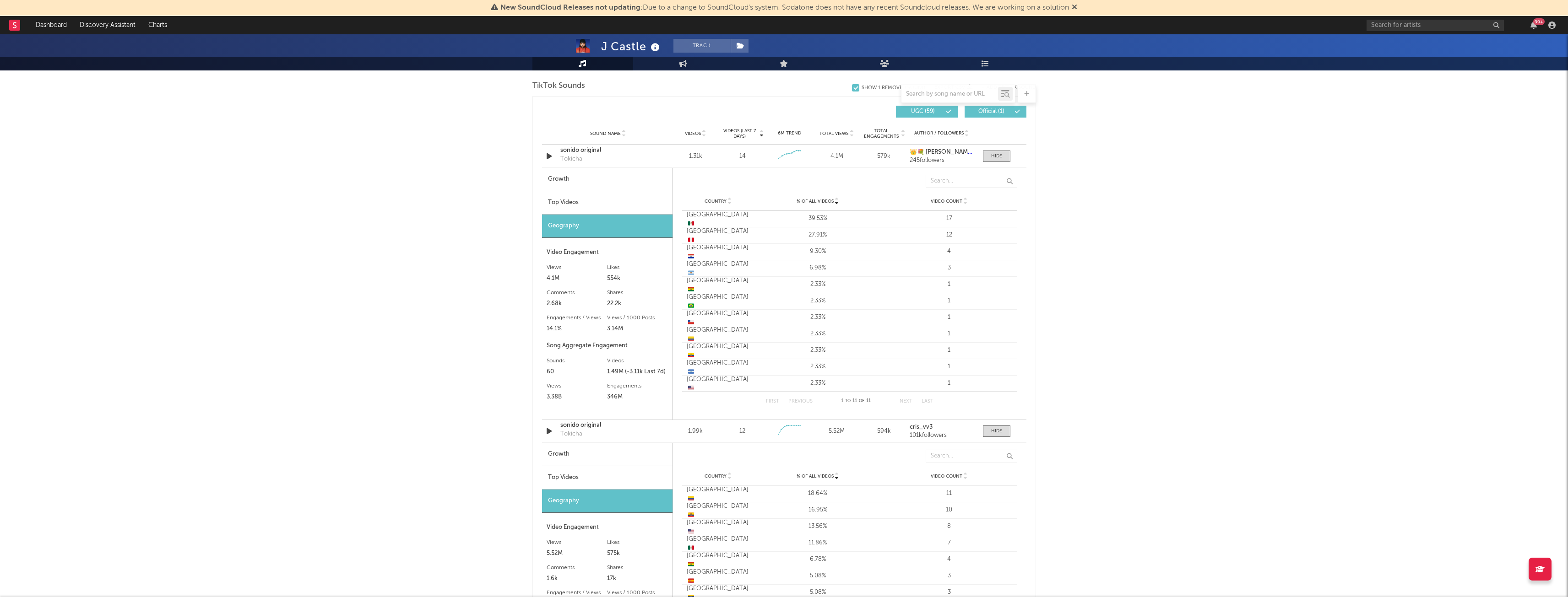
scroll to position [520, 0]
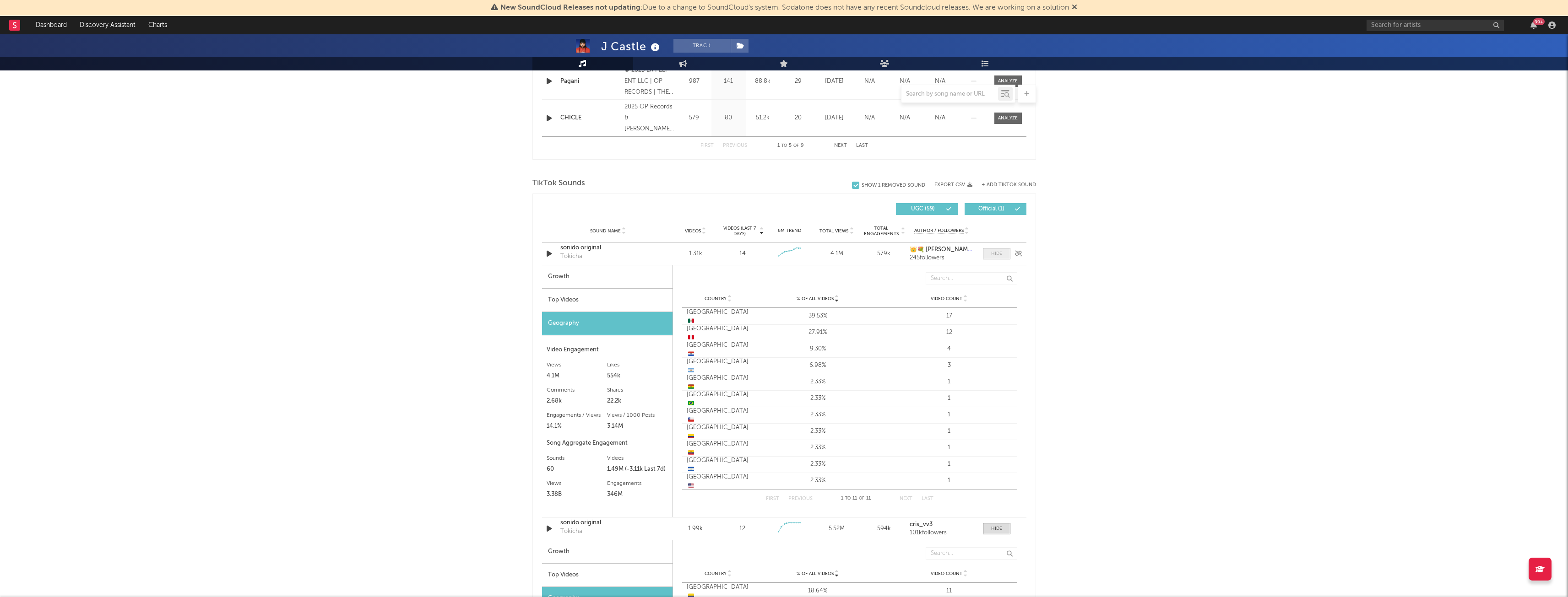
click at [990, 256] on span at bounding box center [996, 254] width 28 height 12
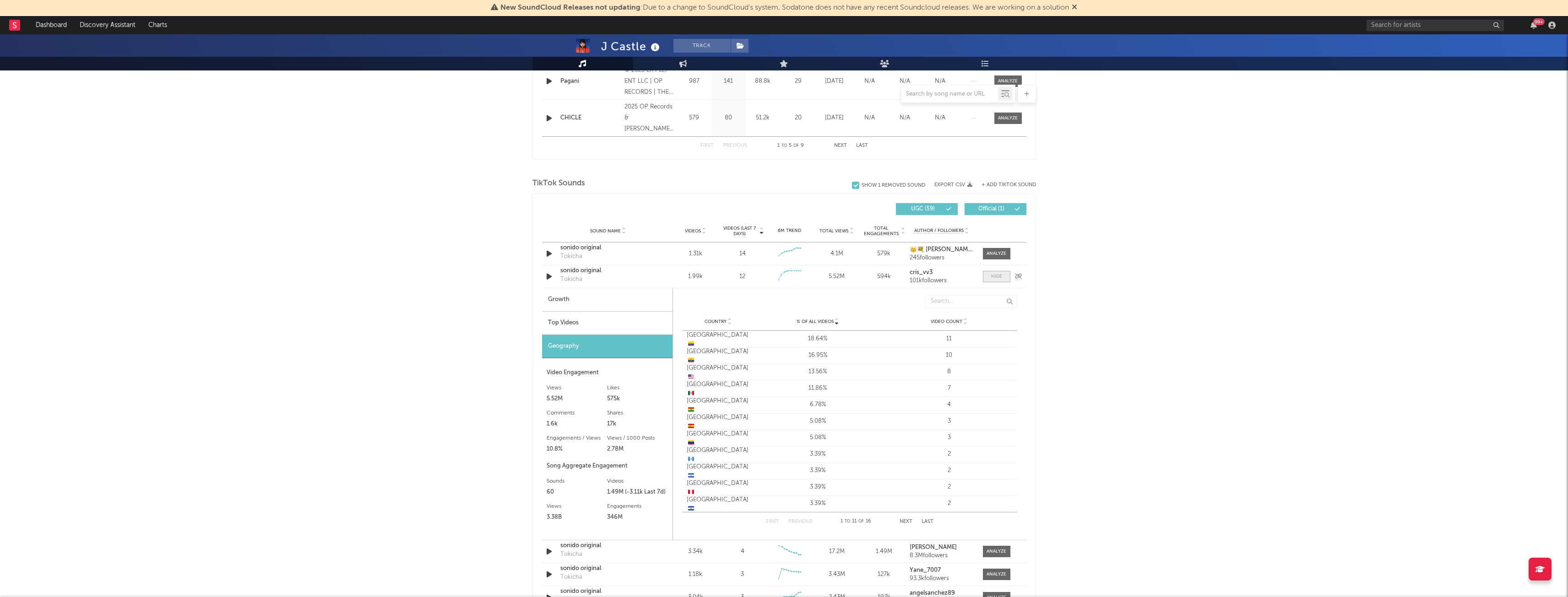
click at [990, 278] on span at bounding box center [996, 276] width 28 height 12
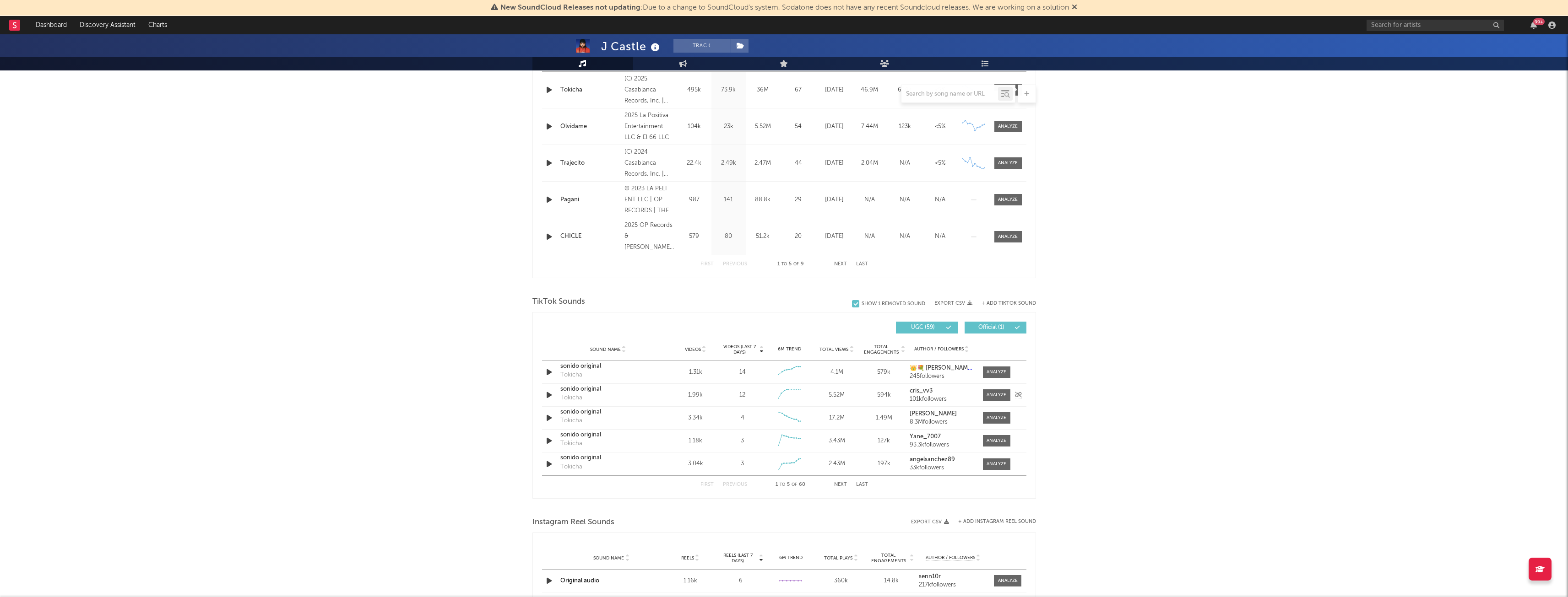
scroll to position [401, 0]
click at [701, 347] on div at bounding box center [703, 350] width 6 height 7
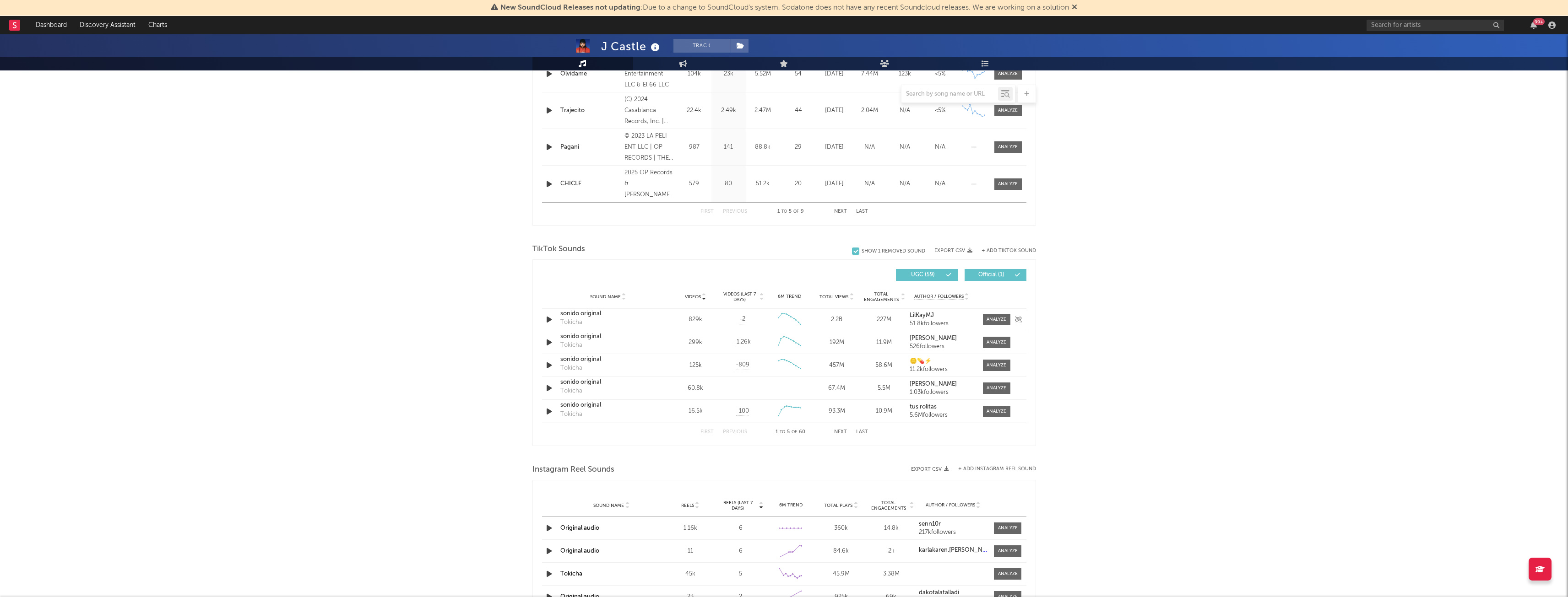
click at [1009, 313] on div "Sound Name sonido original Tokicha Videos 829k Videos (last 7 days) -2 Weekly G…" at bounding box center [784, 320] width 484 height 23
click at [985, 315] on span at bounding box center [996, 320] width 28 height 12
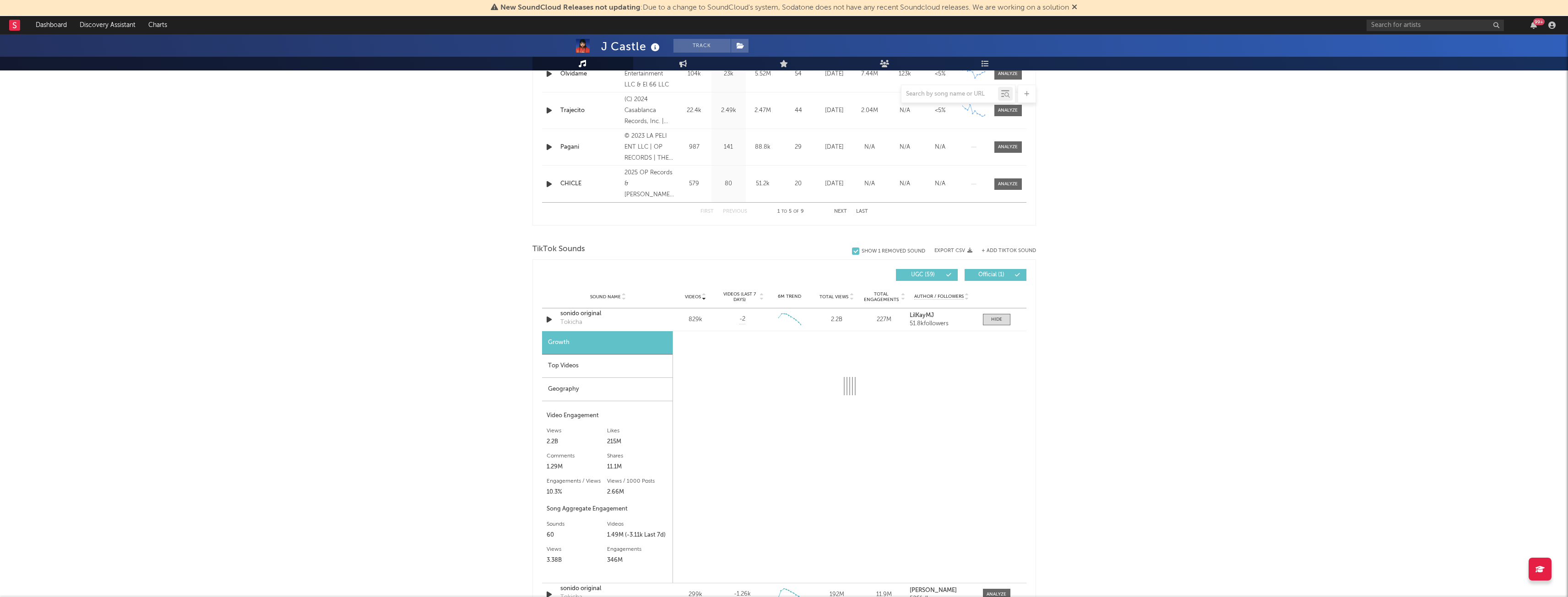
select select "6m"
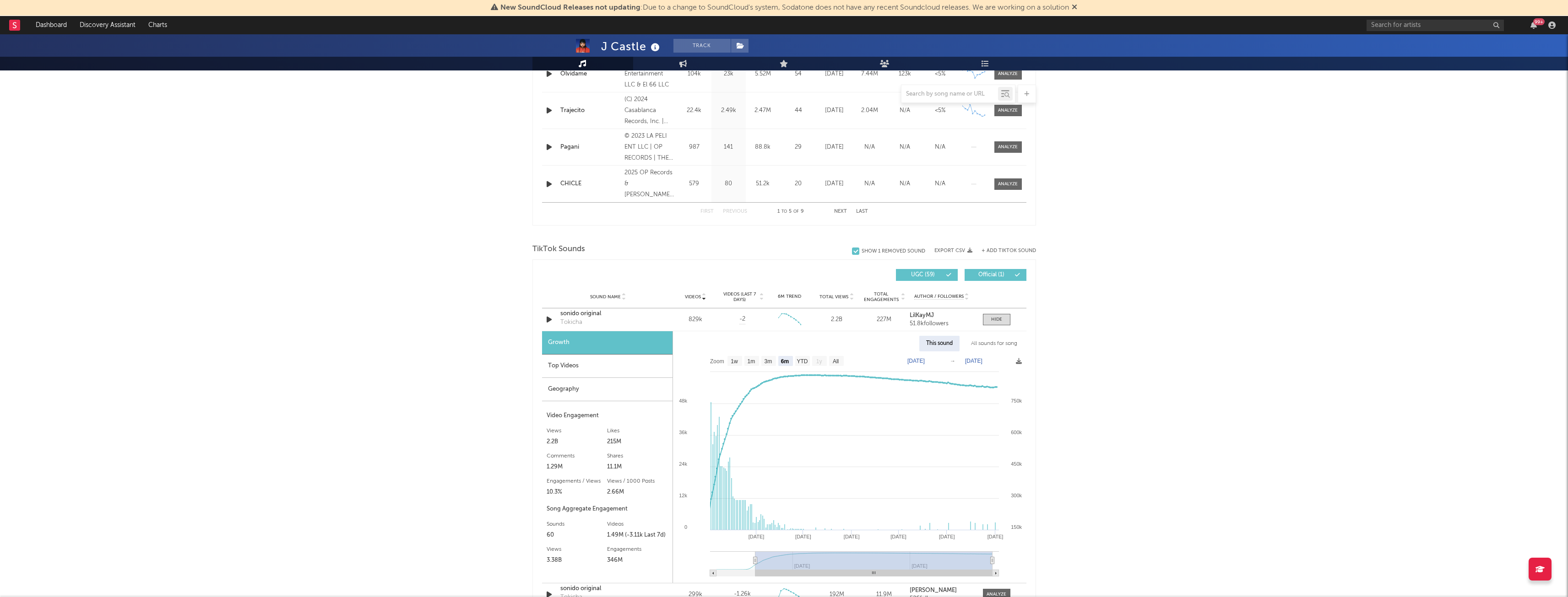
click at [556, 390] on div "Geography" at bounding box center [607, 390] width 130 height 23
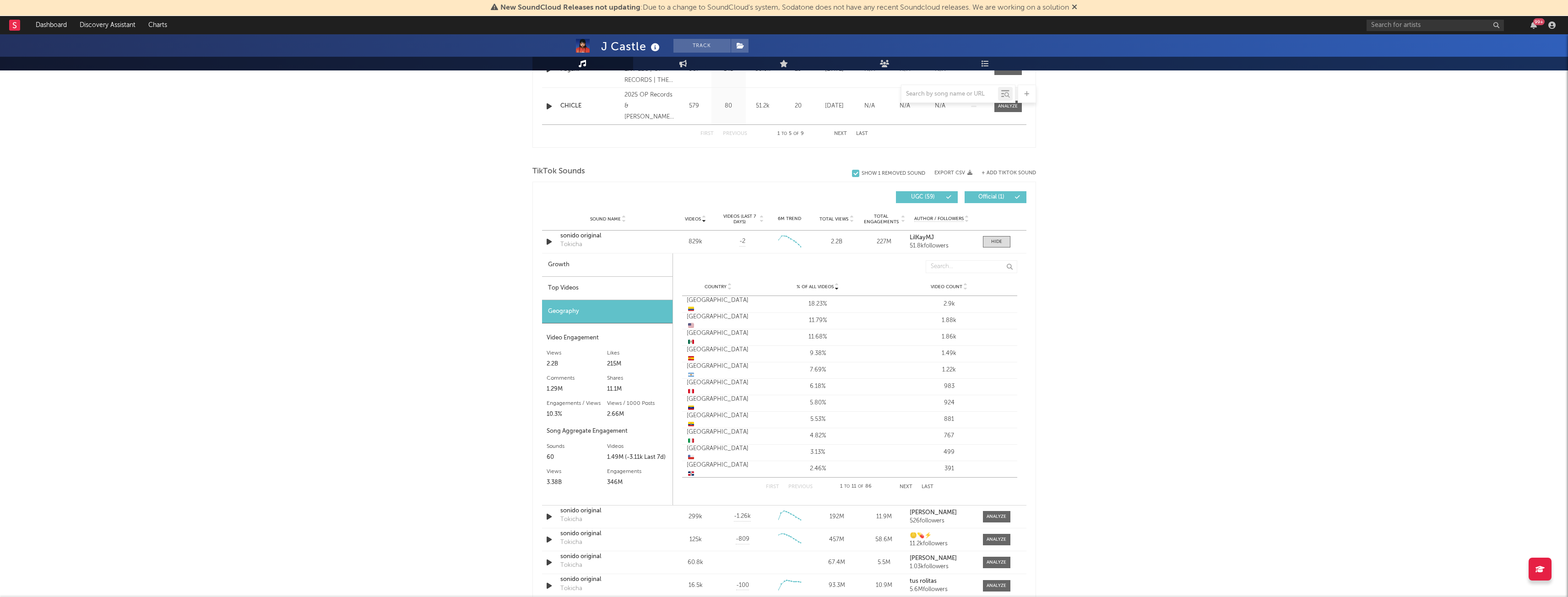
scroll to position [532, 0]
click at [992, 240] on div at bounding box center [996, 241] width 11 height 7
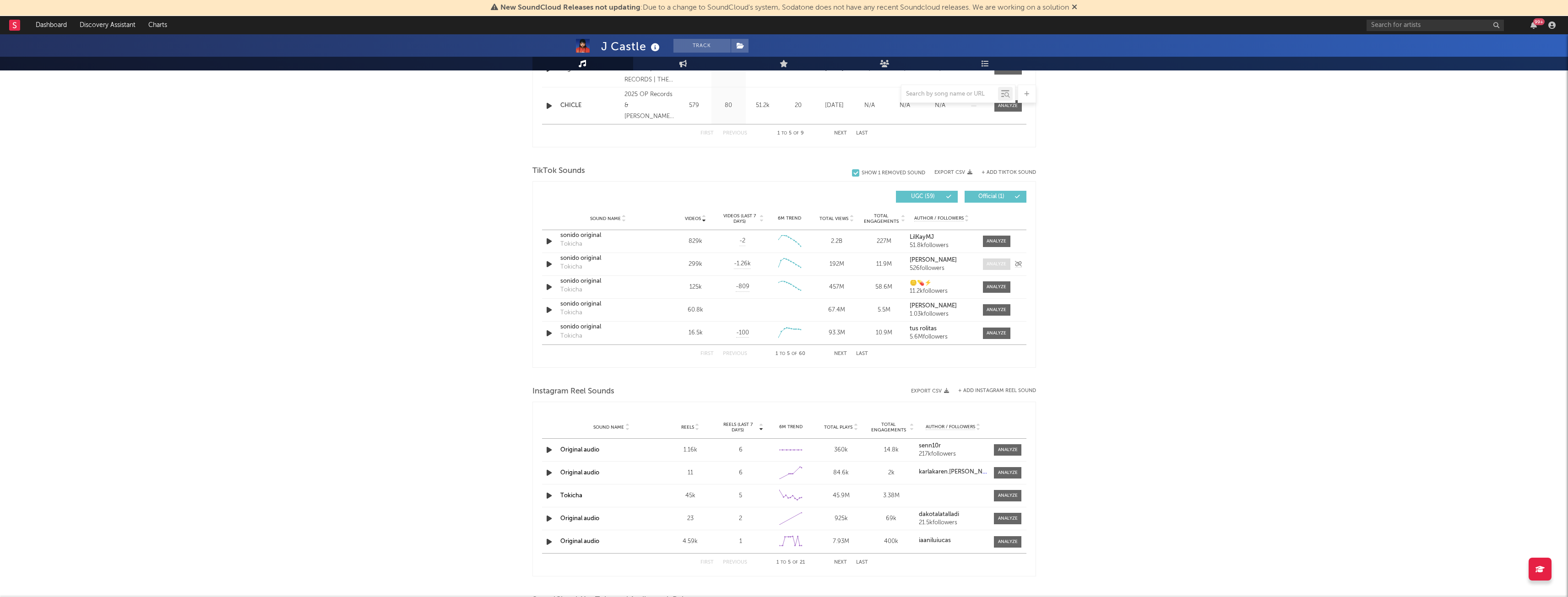
click at [985, 265] on span at bounding box center [996, 264] width 28 height 12
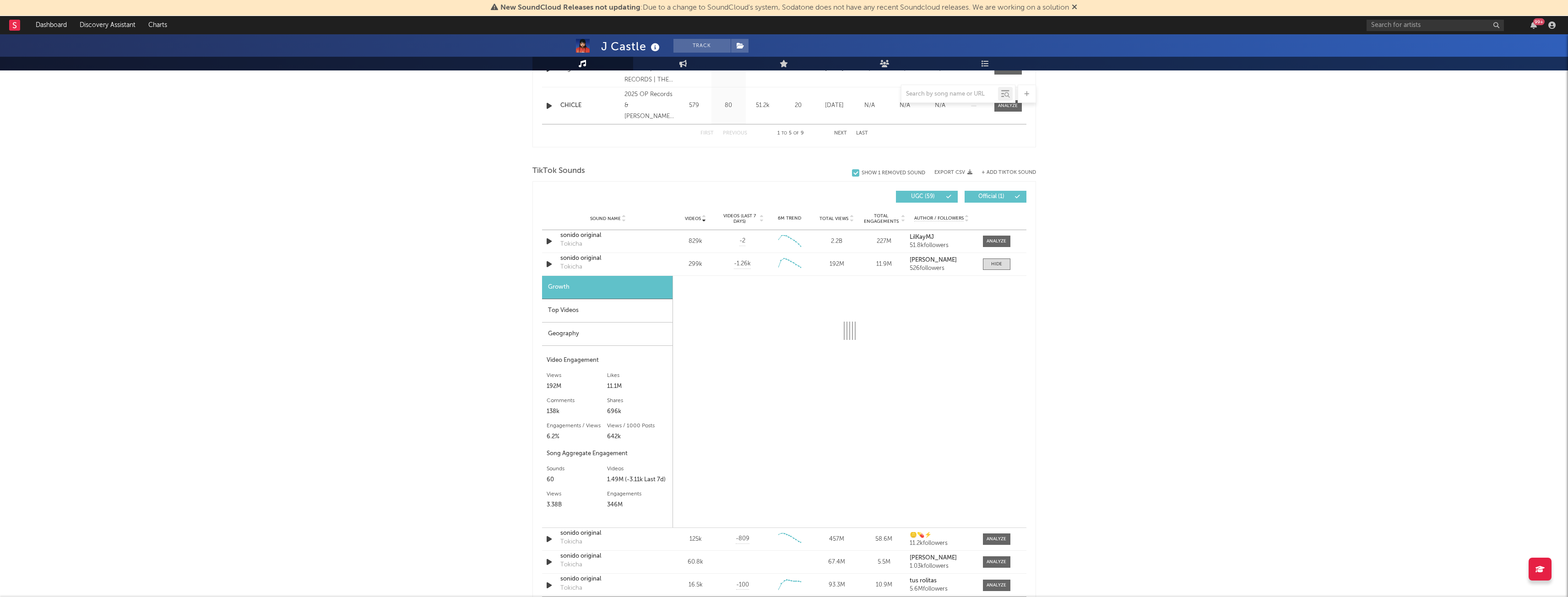
click at [576, 312] on div "Top Videos" at bounding box center [607, 311] width 130 height 23
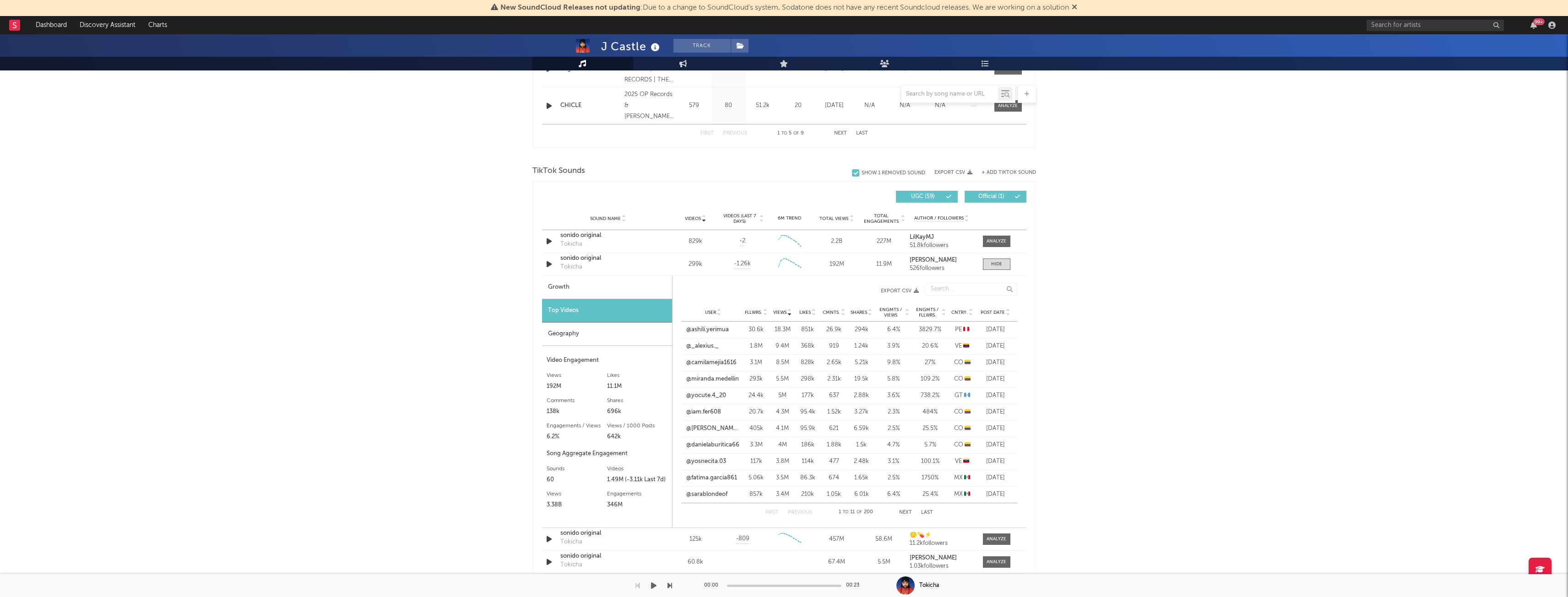
click at [521, 513] on div "J Castle Track [US_STATE] | Latin Urban Edit Track Benchmark Summary 19,709 7,8…" at bounding box center [784, 319] width 1568 height 1635
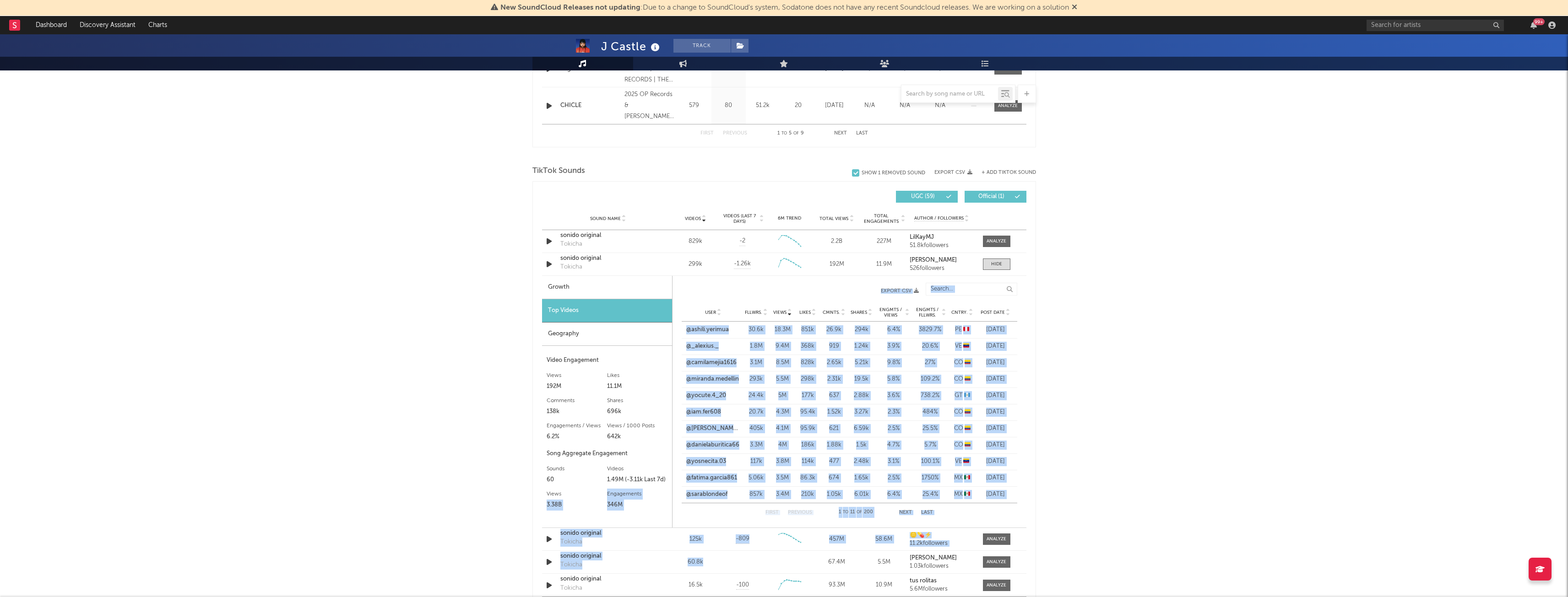
click at [1134, 365] on div "J Castle Track [US_STATE] | Latin Urban Edit Track Benchmark Summary 19,709 7,8…" at bounding box center [784, 319] width 1568 height 1635
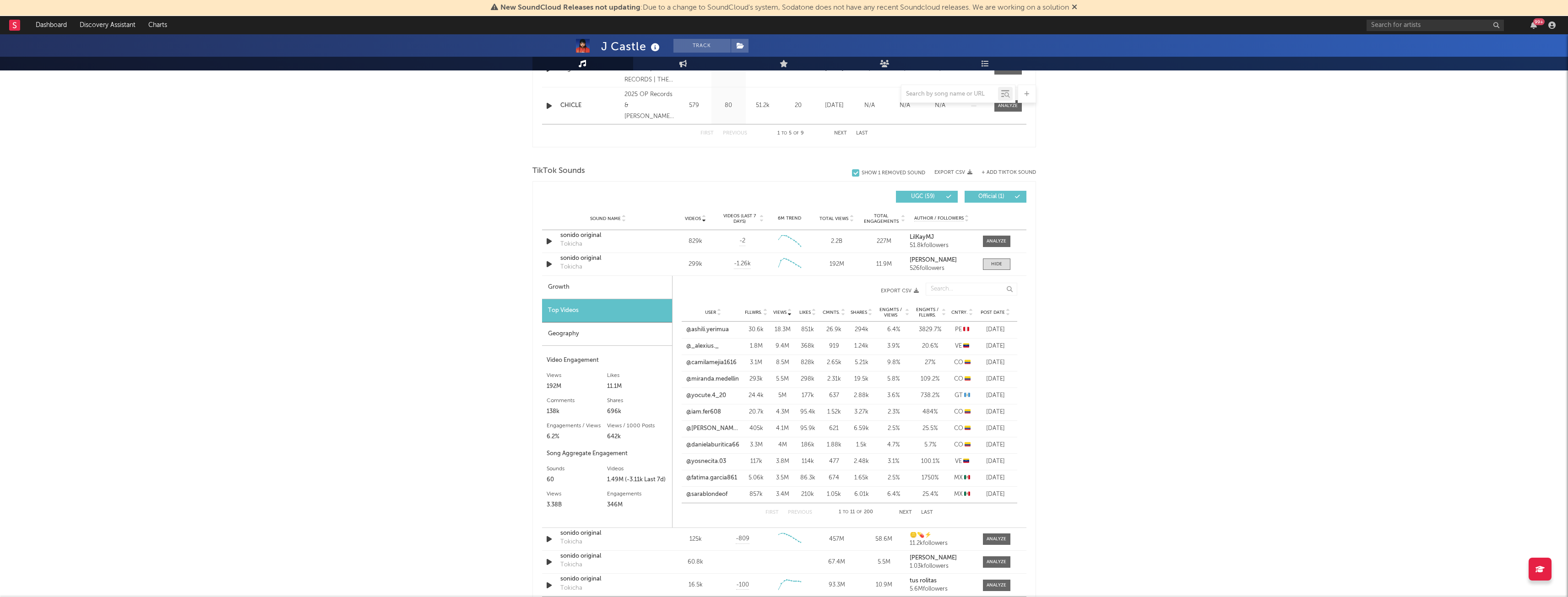
click at [584, 330] on div "Geography" at bounding box center [607, 334] width 130 height 23
